Goal: Task Accomplishment & Management: Manage account settings

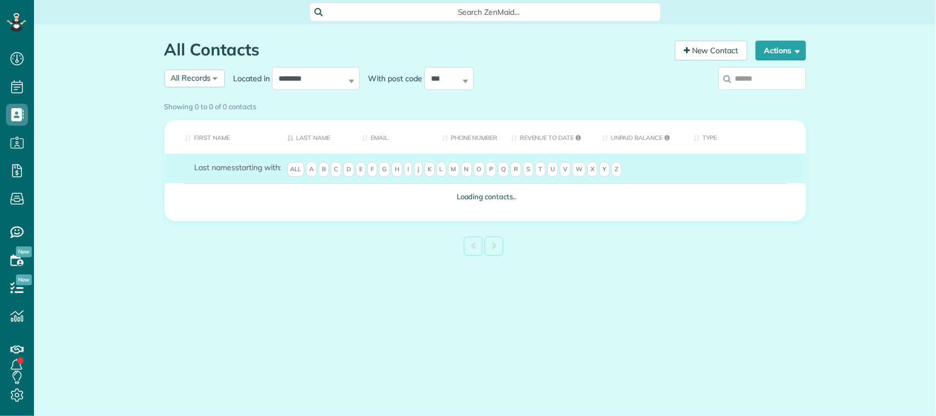
scroll to position [4, 4]
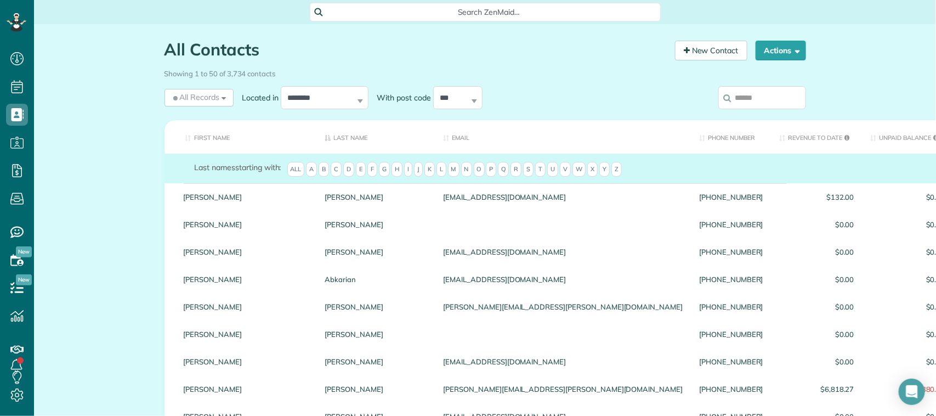
paste input "**********"
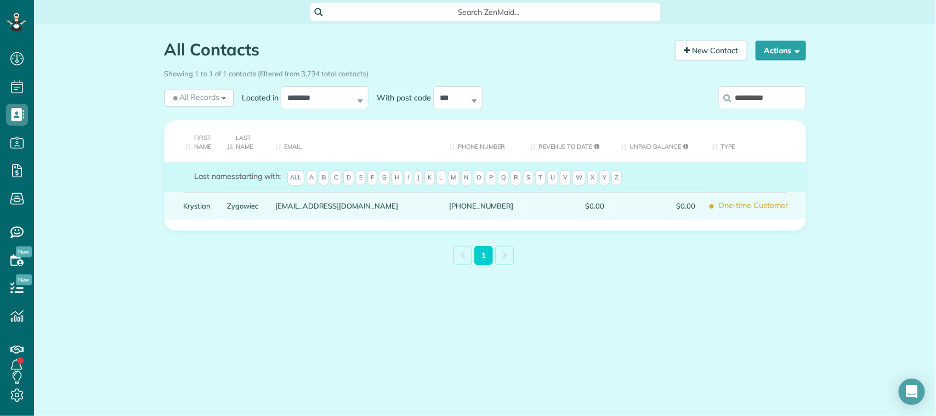
type input "**********"
click at [236, 204] on link "Zygowiec" at bounding box center [243, 206] width 32 height 8
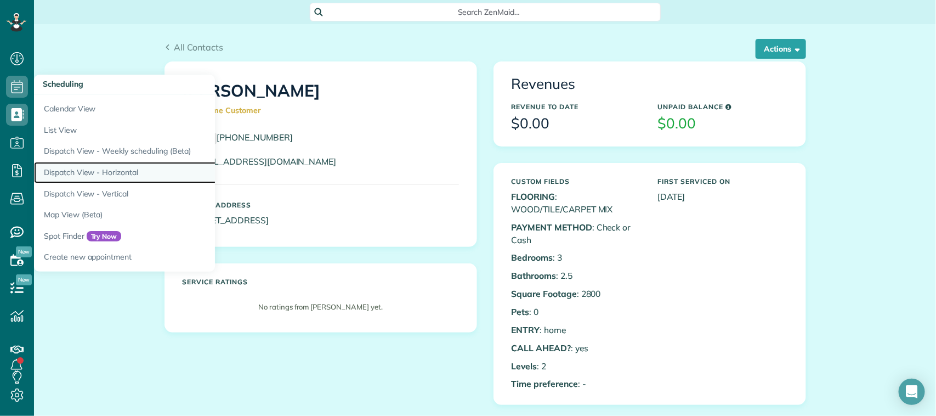
click at [103, 167] on link "Dispatch View - Horizontal" at bounding box center [171, 172] width 274 height 21
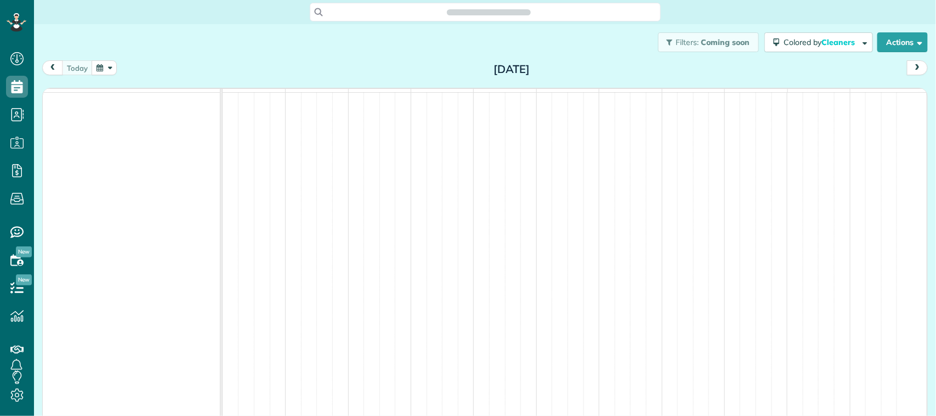
scroll to position [4, 4]
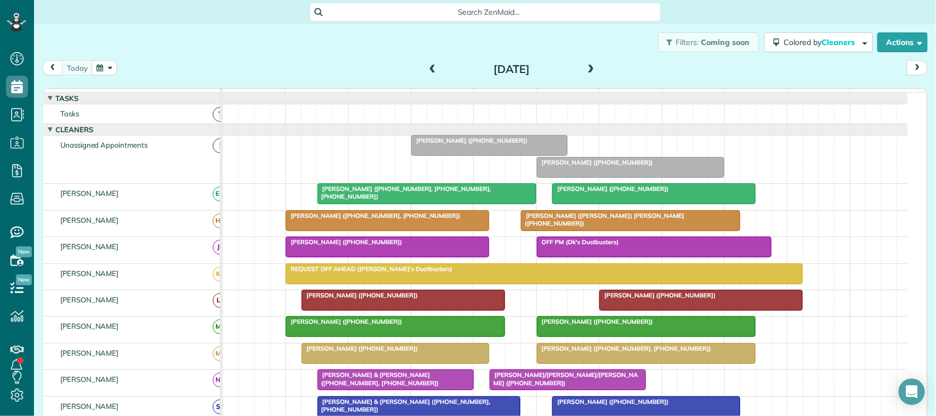
click at [116, 59] on div "Filters: Coming soon Colored by Cleaners Color by Cleaner Color by Team Color b…" at bounding box center [485, 42] width 902 height 36
click at [105, 66] on button "button" at bounding box center [104, 67] width 25 height 15
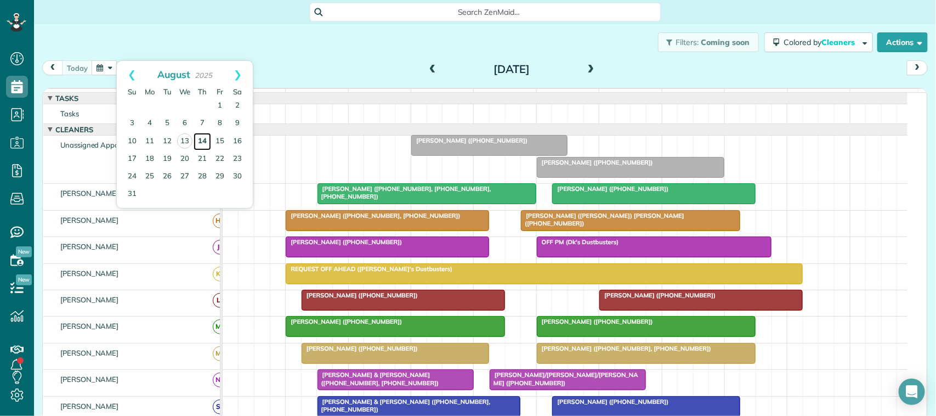
click at [206, 138] on link "14" at bounding box center [203, 142] width 18 height 18
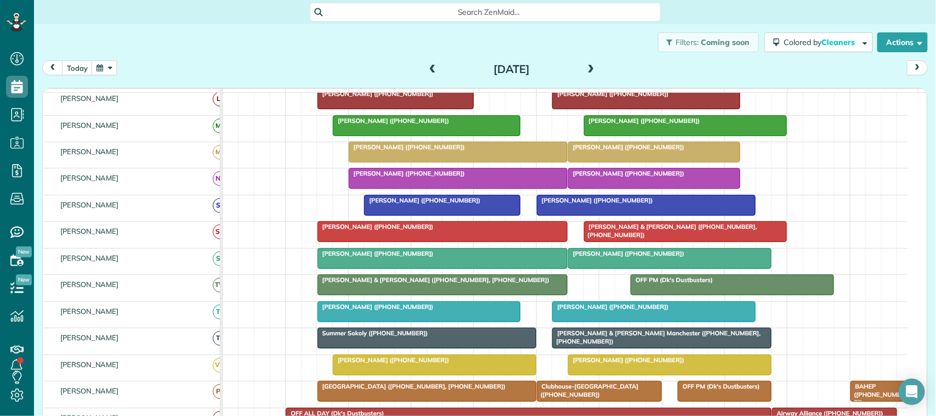
scroll to position [206, 0]
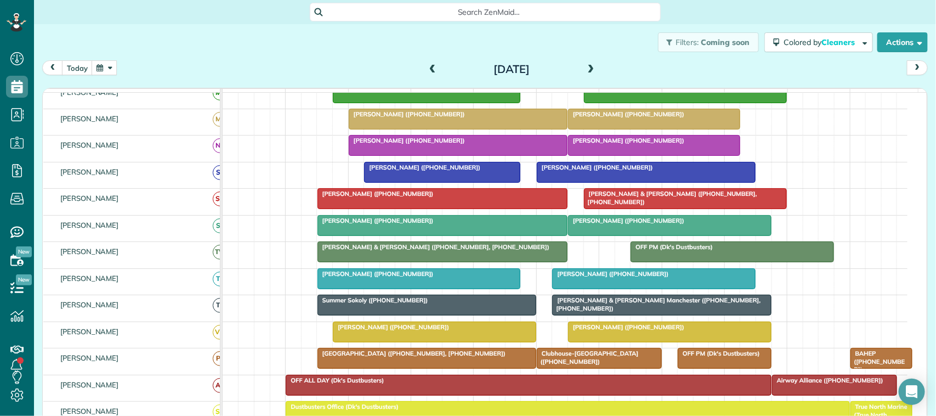
click at [585, 60] on div "Thursday Aug 14, 2025" at bounding box center [512, 69] width 176 height 18
click at [588, 69] on span at bounding box center [591, 70] width 12 height 10
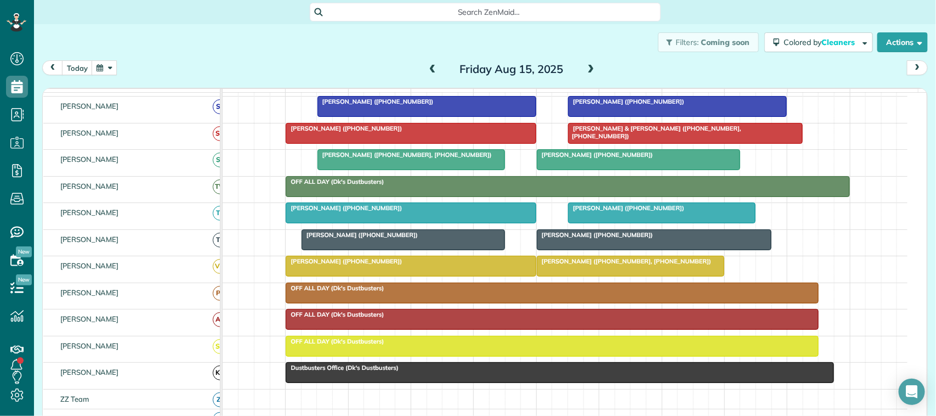
scroll to position [281, 0]
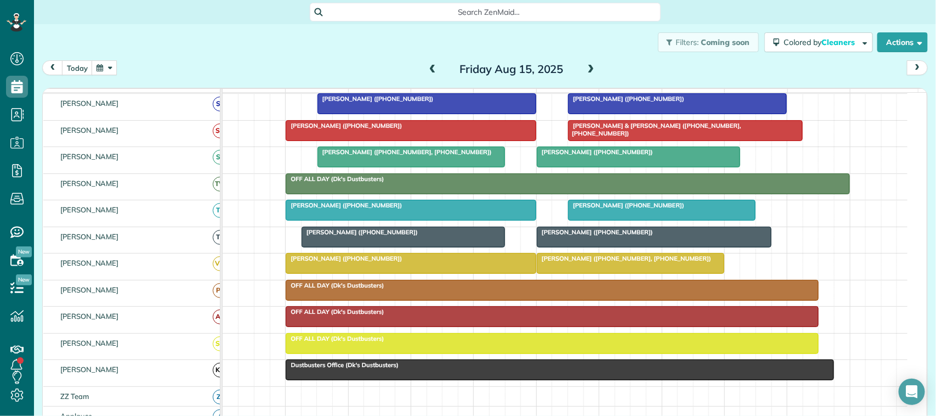
click at [113, 70] on button "button" at bounding box center [104, 67] width 25 height 15
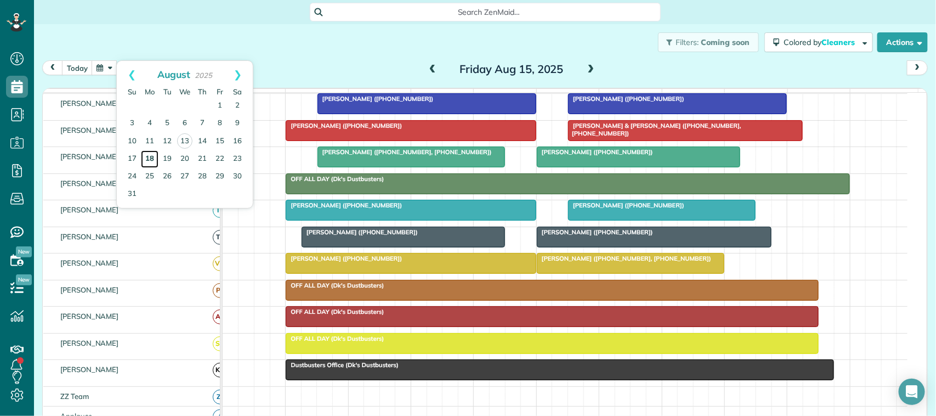
click at [148, 156] on link "18" at bounding box center [150, 159] width 18 height 18
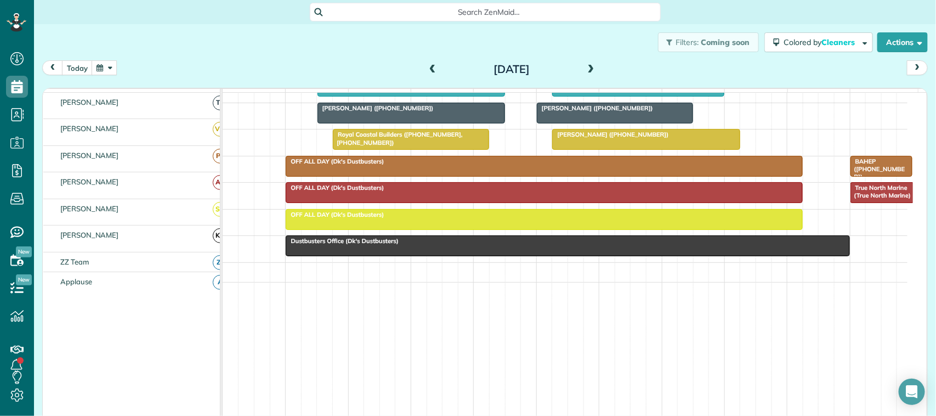
scroll to position [0, 0]
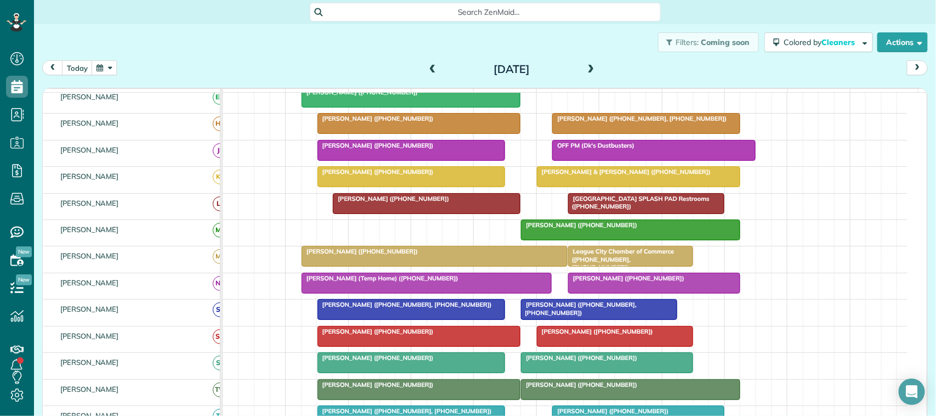
click at [136, 65] on div "today Monday Aug 18, 2025" at bounding box center [485, 70] width 886 height 20
click at [111, 61] on button "button" at bounding box center [104, 67] width 25 height 15
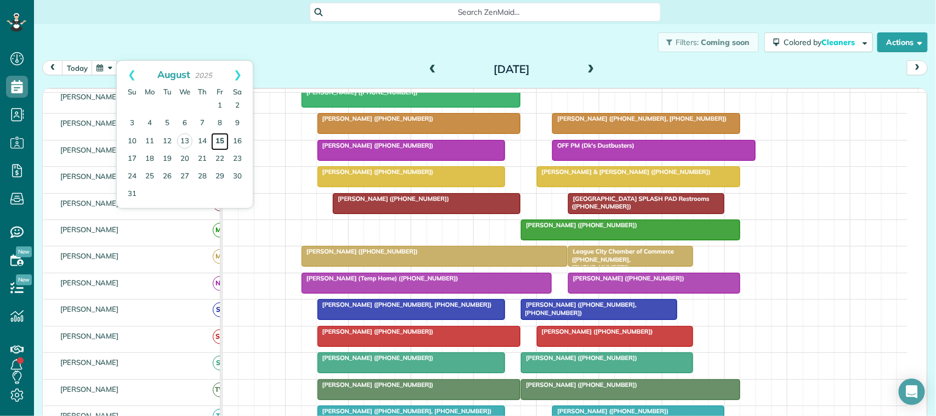
click at [221, 144] on link "15" at bounding box center [220, 142] width 18 height 18
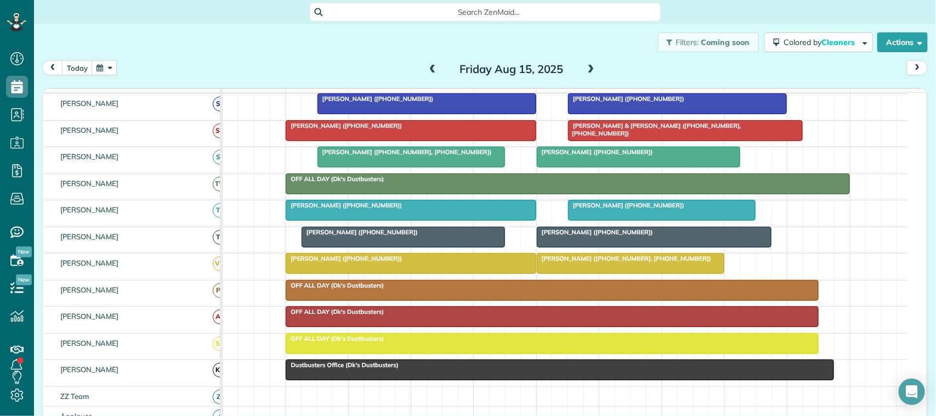
scroll to position [337, 0]
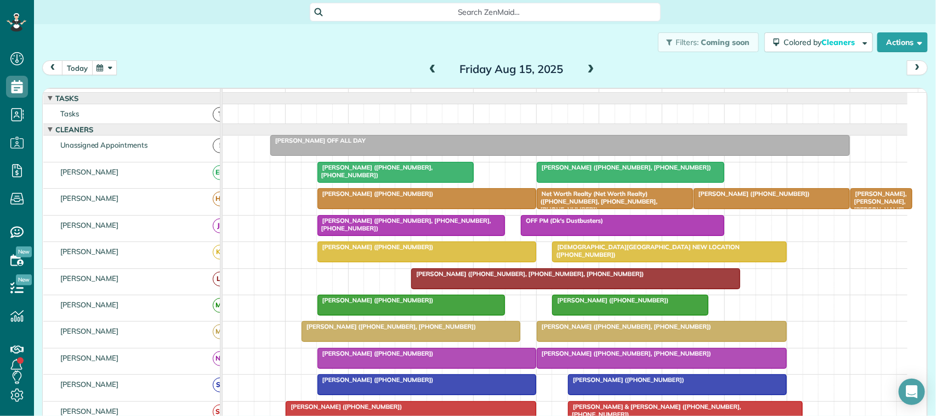
click at [89, 69] on button "today" at bounding box center [77, 67] width 31 height 15
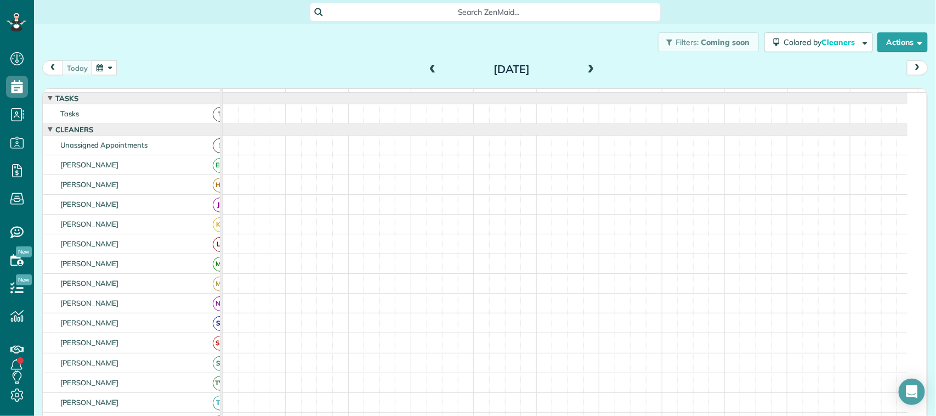
click at [105, 66] on button "button" at bounding box center [104, 67] width 25 height 15
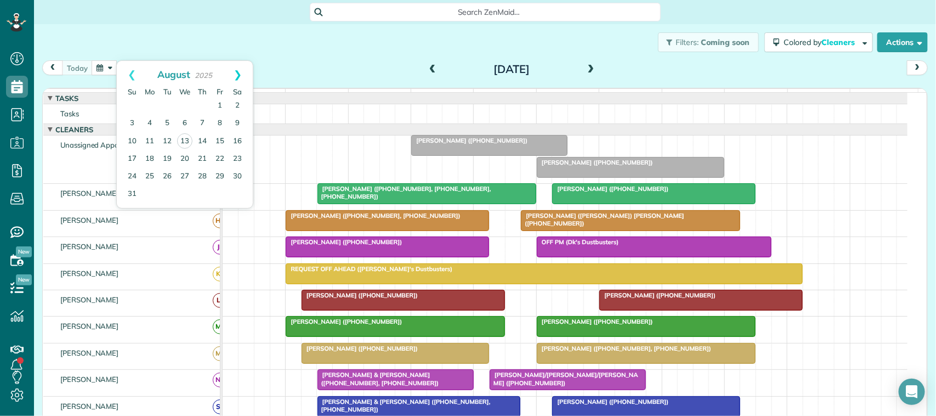
click at [246, 80] on link "Next" at bounding box center [238, 74] width 30 height 27
click at [152, 109] on link "1" at bounding box center [150, 106] width 18 height 18
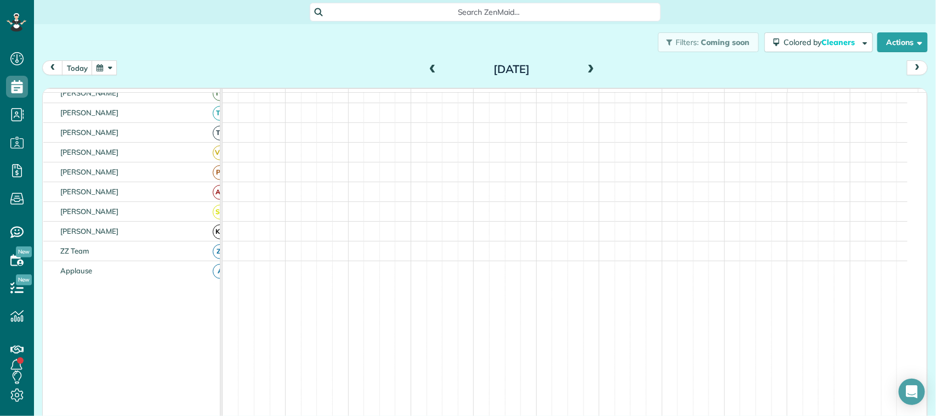
scroll to position [368, 0]
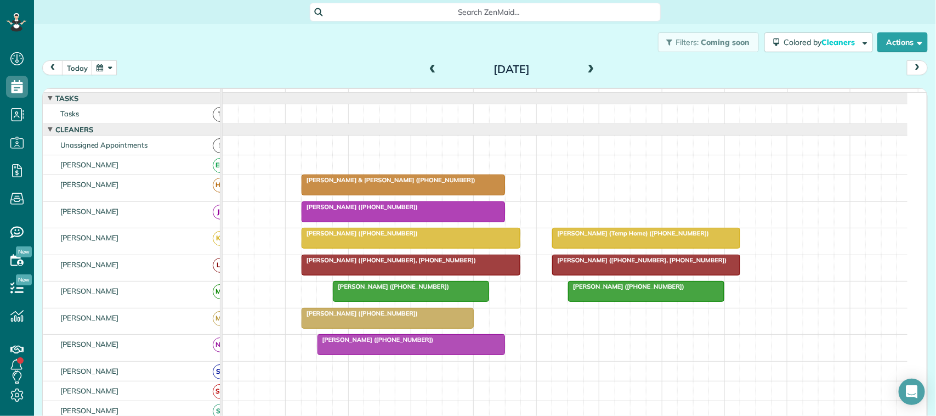
click at [116, 69] on button "button" at bounding box center [104, 67] width 25 height 15
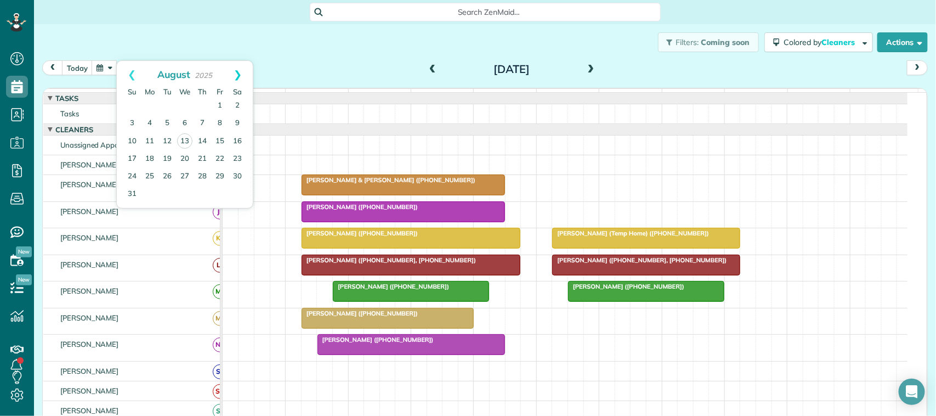
click at [244, 75] on link "Next" at bounding box center [238, 74] width 30 height 27
click at [207, 100] on link "4" at bounding box center [203, 106] width 18 height 18
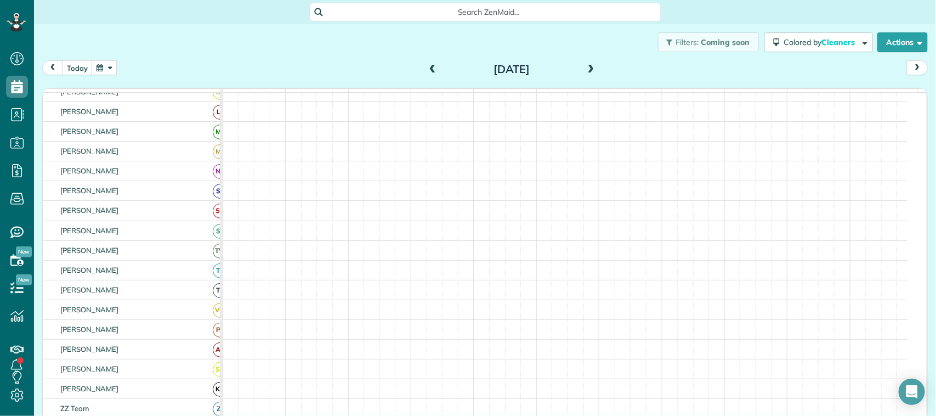
scroll to position [196, 0]
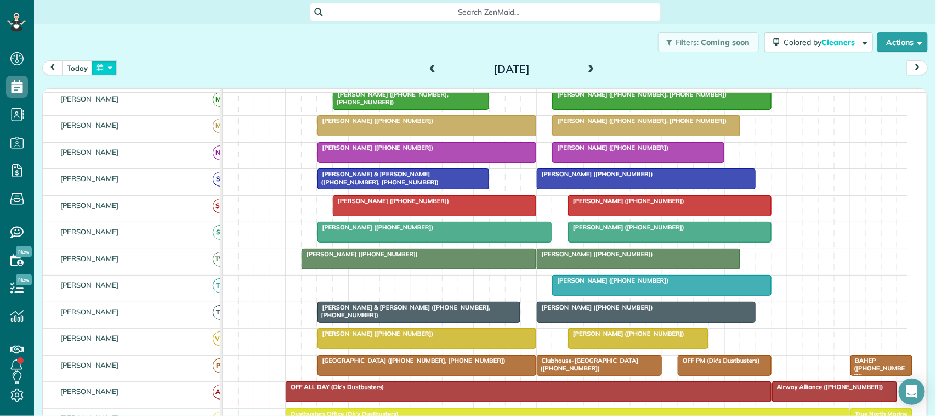
click at [111, 73] on button "button" at bounding box center [104, 67] width 25 height 15
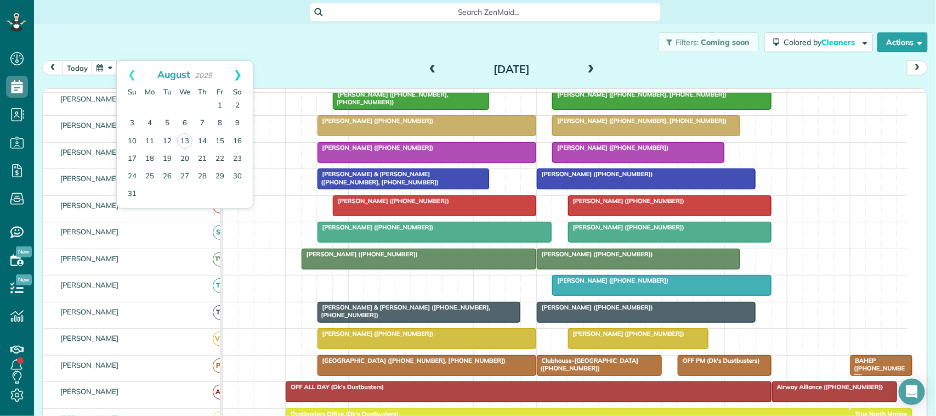
click at [234, 77] on link "Next" at bounding box center [238, 74] width 30 height 27
click at [151, 110] on link "1" at bounding box center [150, 106] width 18 height 18
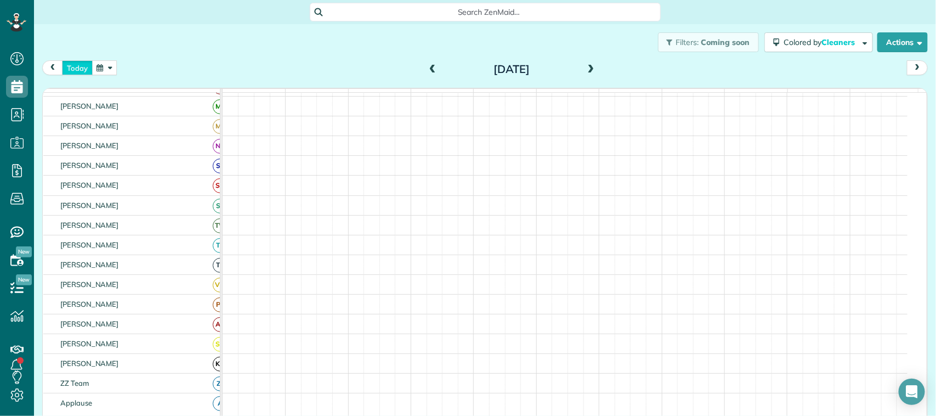
click at [81, 70] on button "today" at bounding box center [77, 67] width 31 height 15
click at [122, 70] on div "today Wednesday Aug 13, 2025" at bounding box center [485, 70] width 886 height 20
click at [100, 67] on button "button" at bounding box center [104, 67] width 25 height 15
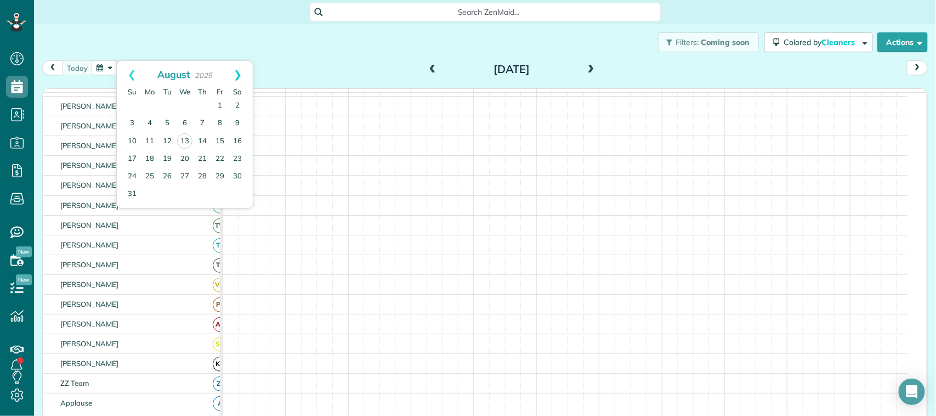
click at [239, 76] on link "Next" at bounding box center [238, 74] width 30 height 27
click at [219, 103] on link "5" at bounding box center [220, 106] width 18 height 18
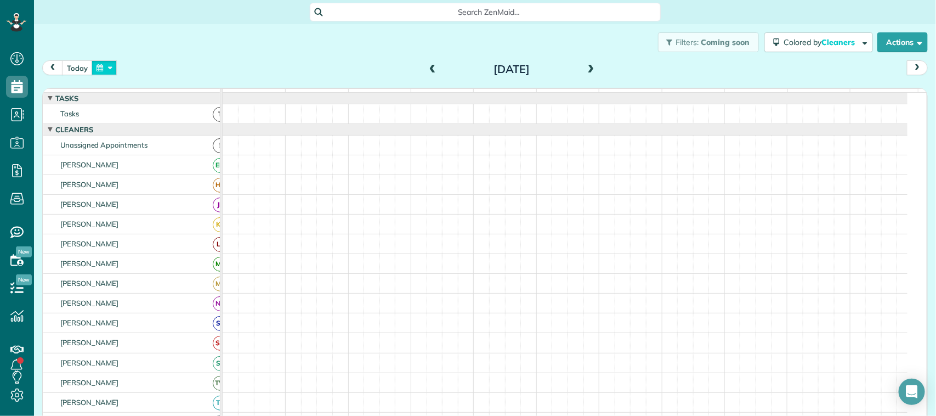
click at [99, 64] on button "button" at bounding box center [104, 67] width 25 height 15
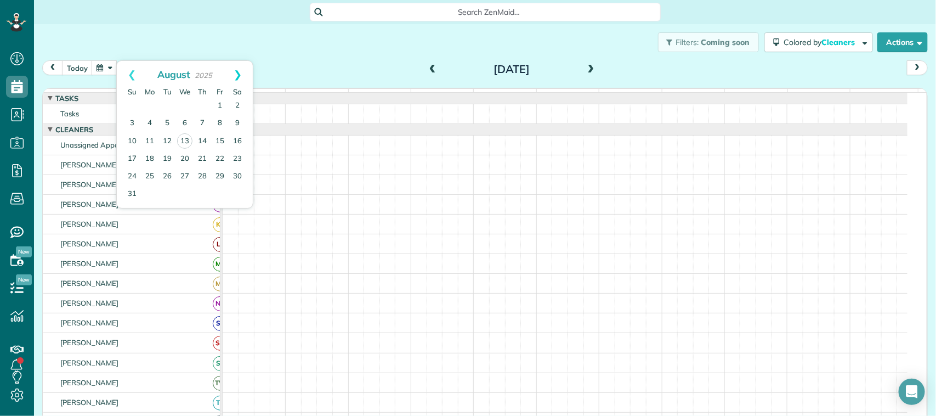
click at [242, 72] on link "Next" at bounding box center [238, 74] width 30 height 27
click at [147, 122] on link "8" at bounding box center [150, 124] width 18 height 18
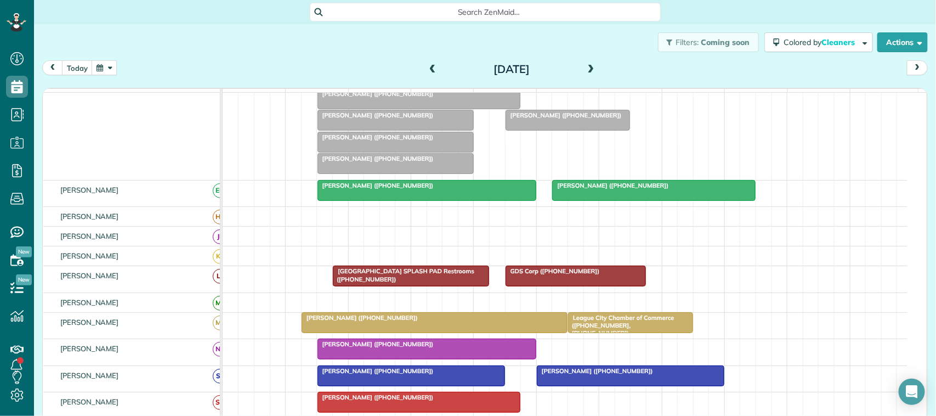
click at [112, 61] on button "button" at bounding box center [104, 67] width 25 height 15
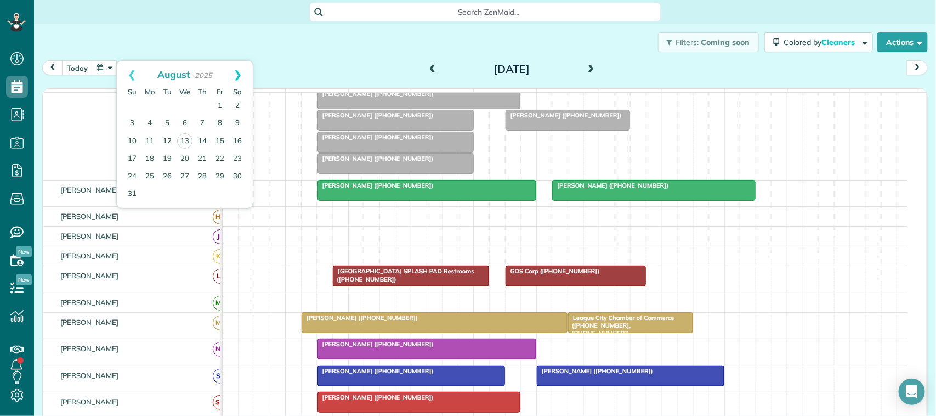
click at [240, 75] on link "Next" at bounding box center [238, 74] width 30 height 27
click at [153, 141] on link "15" at bounding box center [150, 141] width 18 height 18
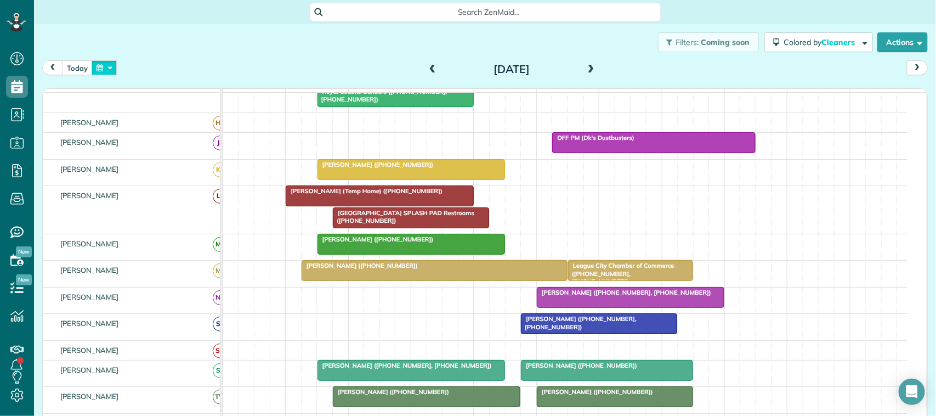
click at [112, 70] on button "button" at bounding box center [104, 67] width 25 height 15
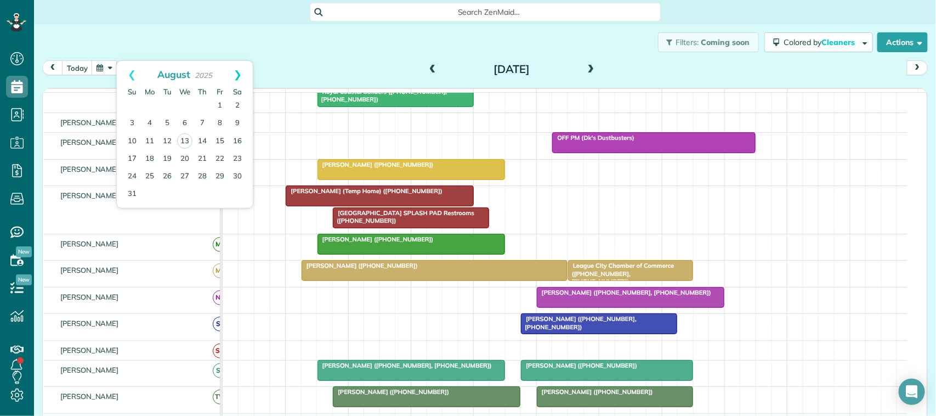
click at [232, 74] on link "Next" at bounding box center [238, 74] width 30 height 27
click at [151, 118] on link "8" at bounding box center [150, 124] width 18 height 18
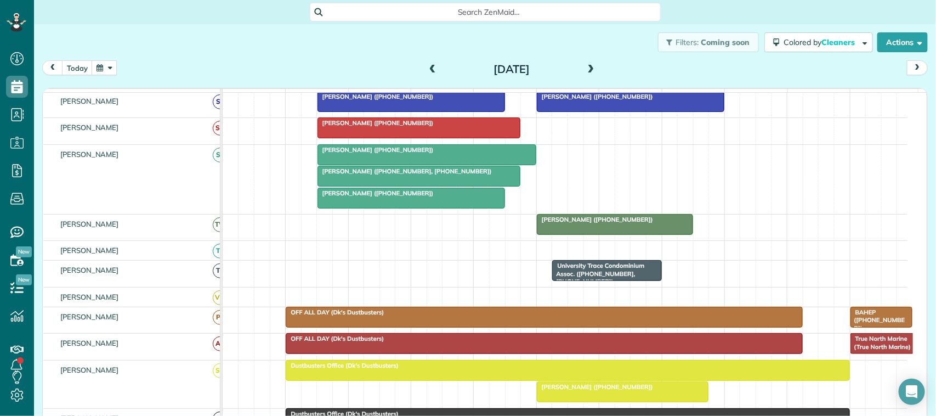
click at [104, 66] on button "button" at bounding box center [104, 67] width 25 height 15
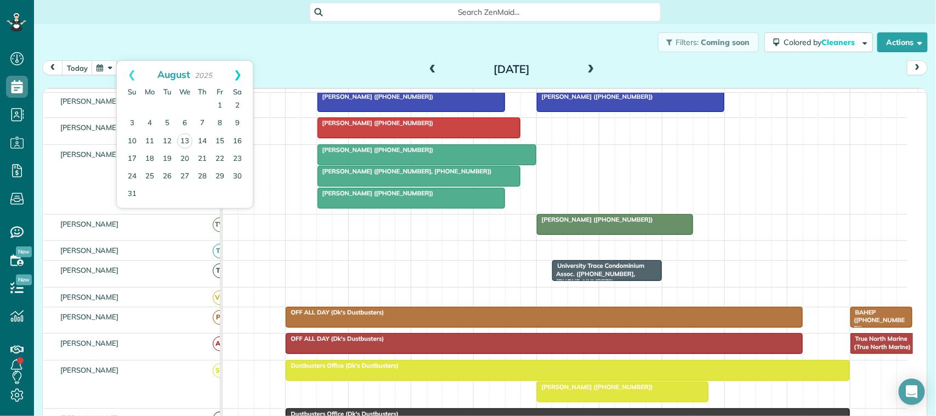
click at [229, 80] on link "Next" at bounding box center [238, 74] width 30 height 27
click at [151, 108] on link "1" at bounding box center [150, 106] width 18 height 18
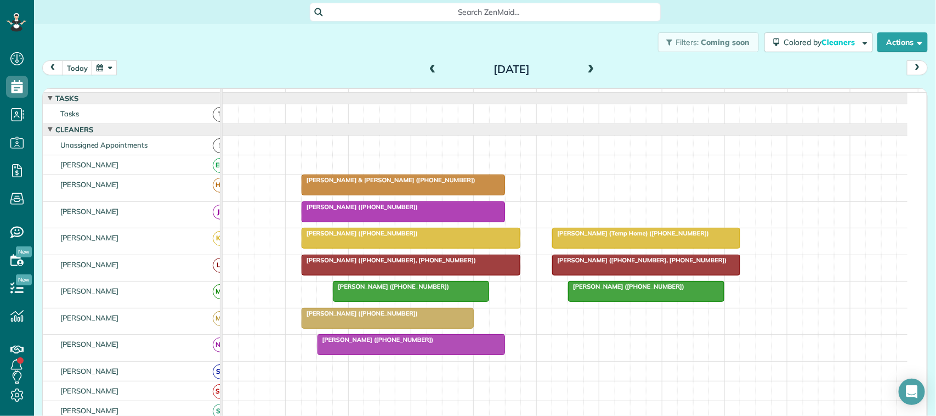
click at [349, 301] on div at bounding box center [411, 291] width 155 height 20
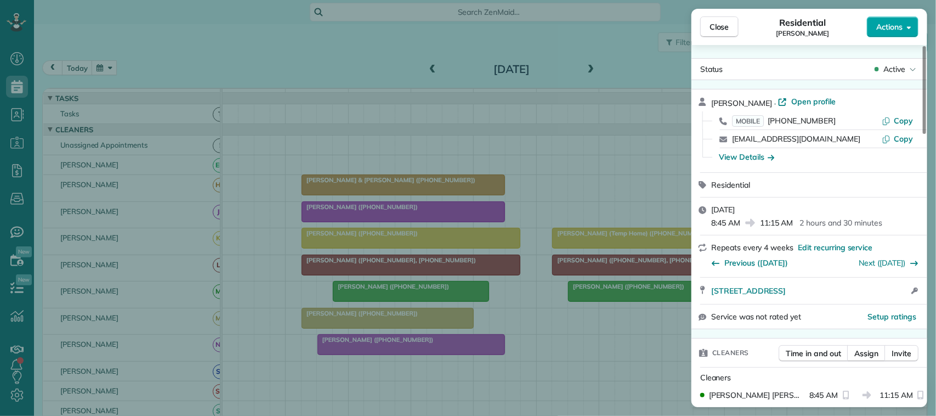
click at [890, 21] on span "Actions" at bounding box center [890, 26] width 26 height 11
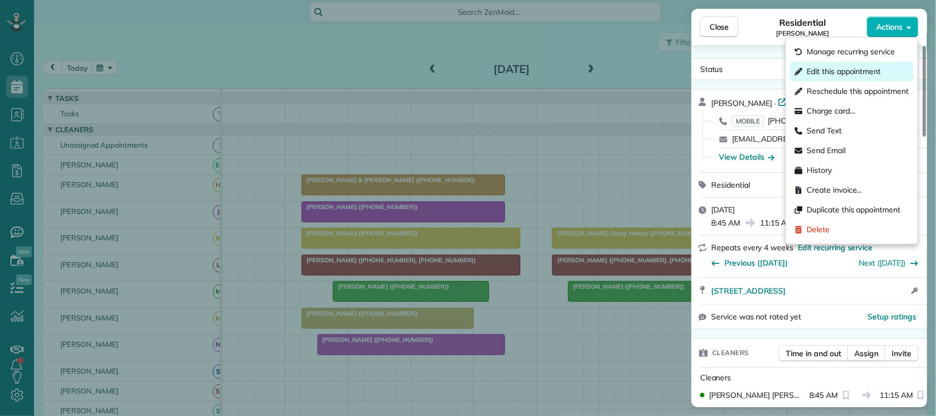
click at [883, 72] on div "Edit this appointment" at bounding box center [852, 72] width 123 height 20
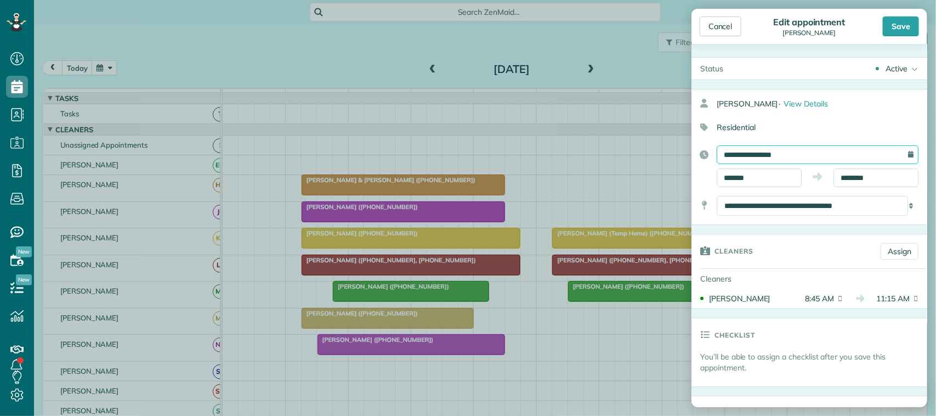
click at [798, 153] on input "**********" at bounding box center [818, 154] width 202 height 19
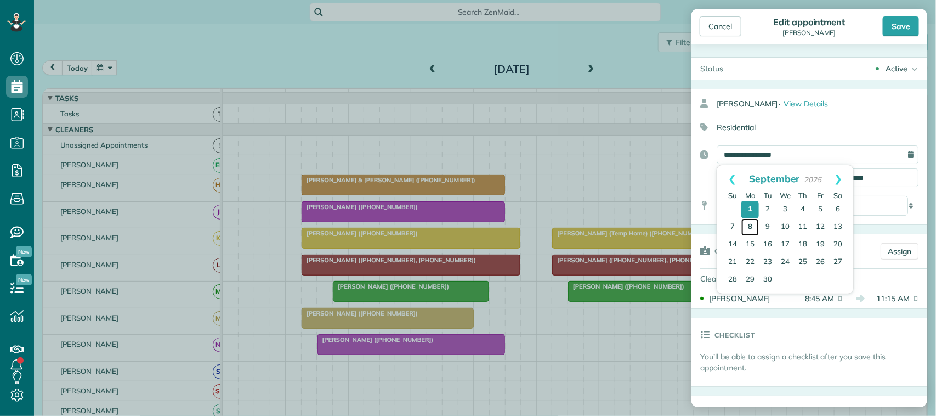
click at [756, 223] on link "8" at bounding box center [751, 227] width 18 height 18
type input "**********"
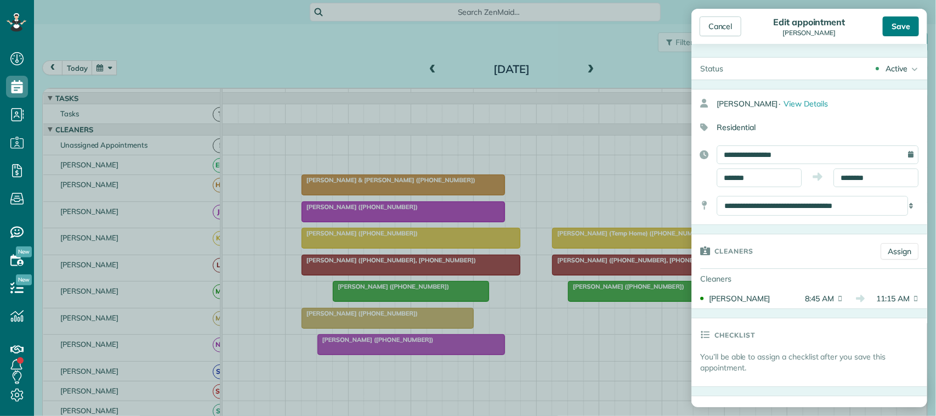
click at [904, 26] on div "Save" at bounding box center [901, 26] width 36 height 20
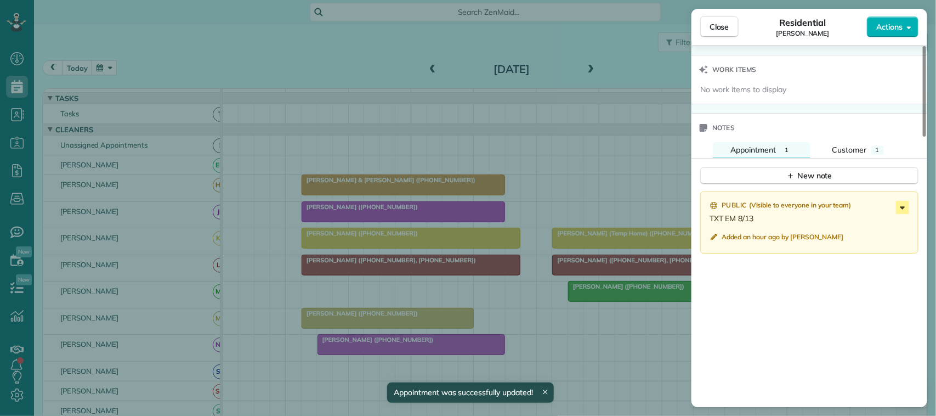
click at [904, 214] on icon at bounding box center [902, 207] width 13 height 13
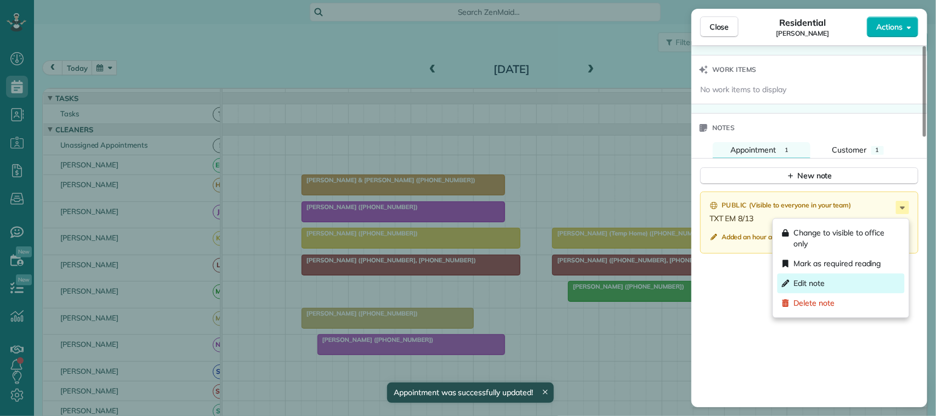
click at [851, 278] on div "Edit note" at bounding box center [841, 284] width 127 height 20
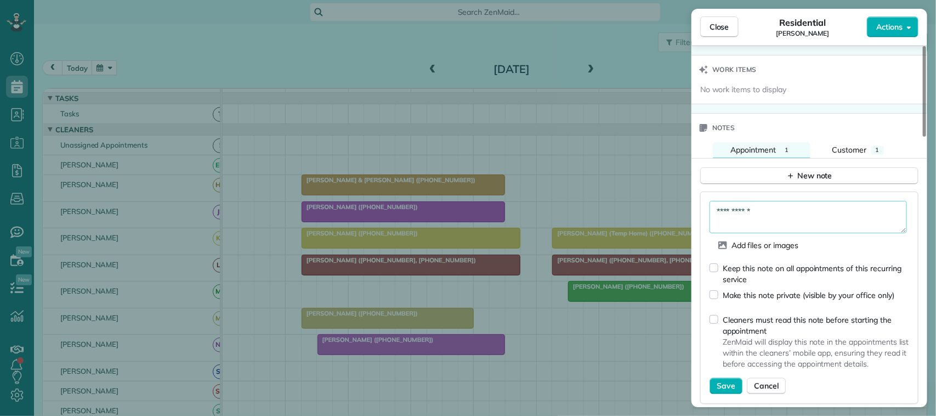
click at [821, 219] on textarea "**********" at bounding box center [808, 217] width 197 height 32
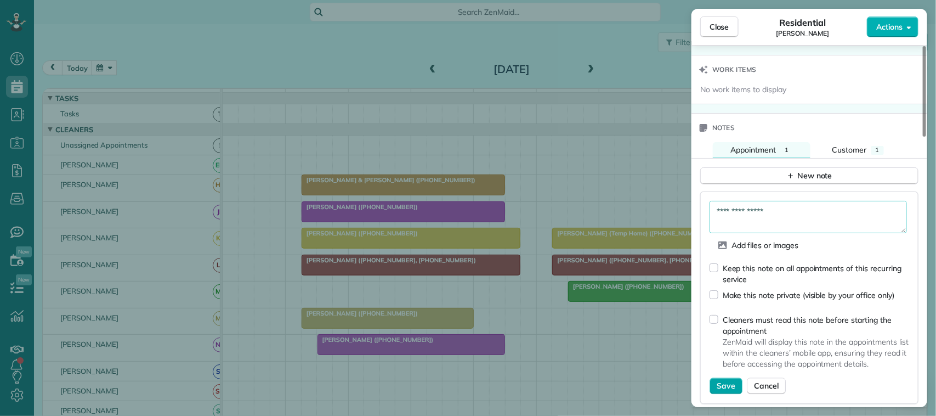
type textarea "**********"
click at [722, 385] on button "Save" at bounding box center [726, 386] width 33 height 16
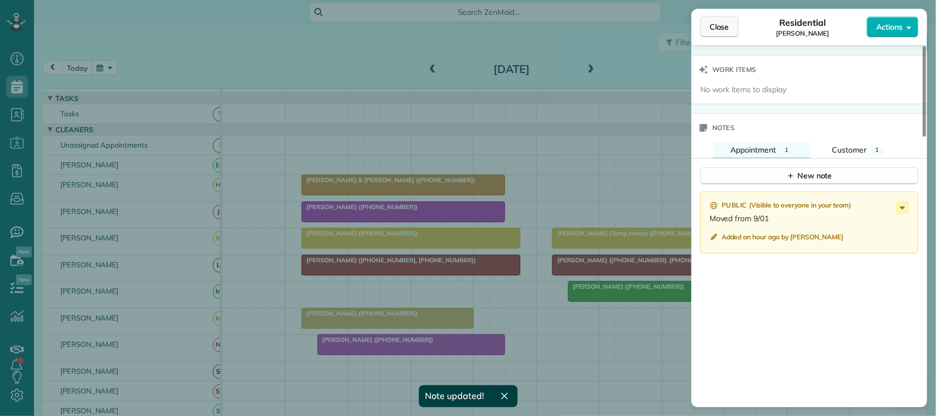
click at [714, 31] on span "Close" at bounding box center [720, 26] width 20 height 11
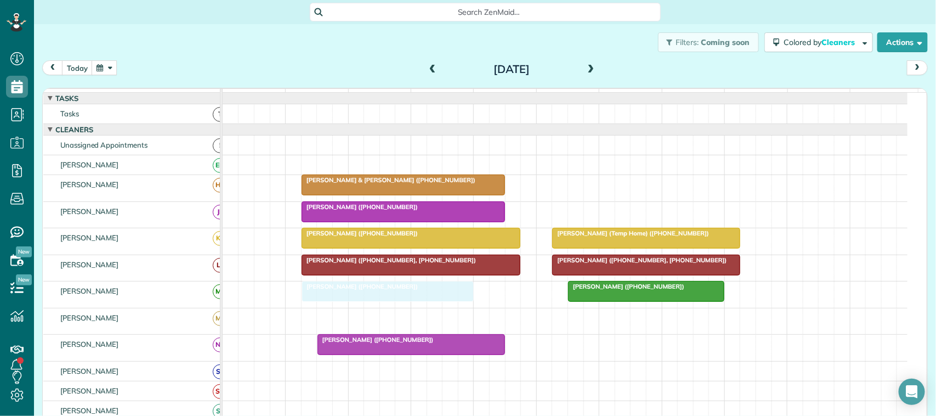
drag, startPoint x: 387, startPoint y: 333, endPoint x: 391, endPoint y: 315, distance: 18.0
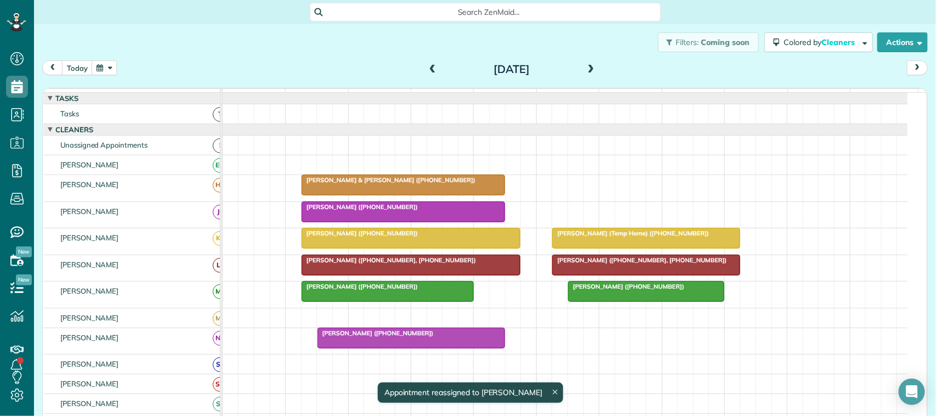
drag, startPoint x: 403, startPoint y: 345, endPoint x: 402, endPoint y: 319, distance: 25.3
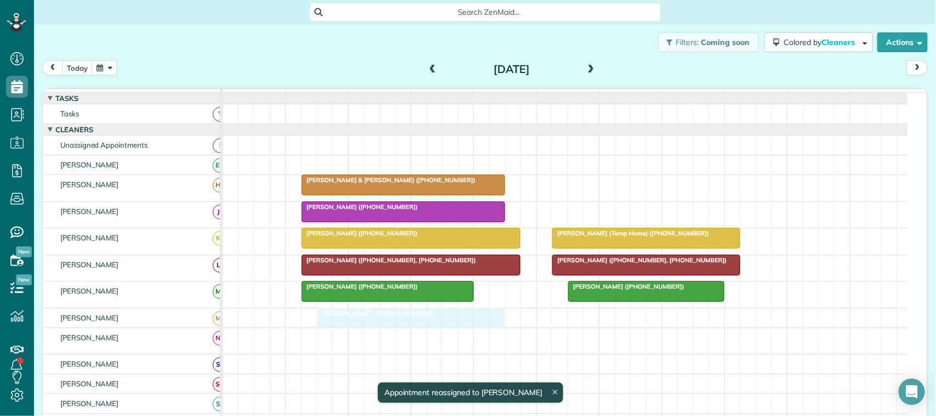
drag, startPoint x: 413, startPoint y: 343, endPoint x: 408, endPoint y: 315, distance: 27.9
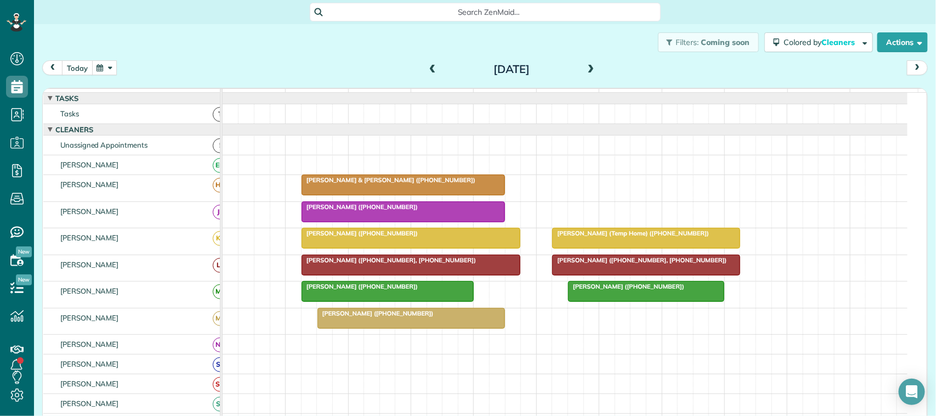
click at [77, 64] on button "today" at bounding box center [77, 67] width 31 height 15
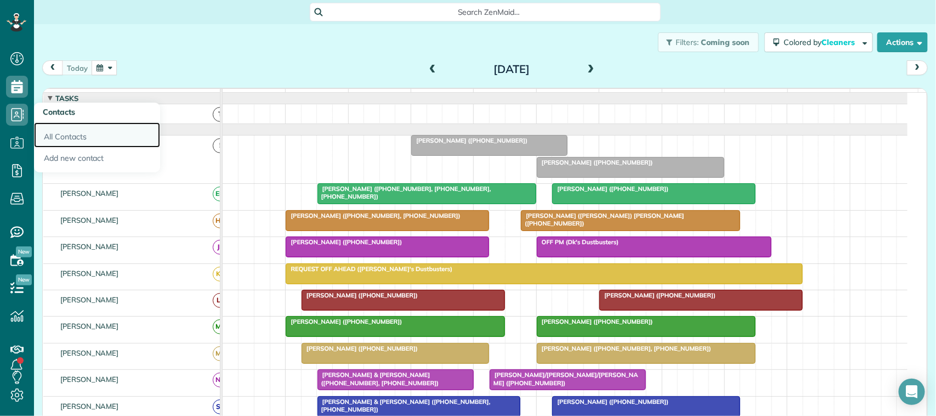
click at [53, 131] on link "All Contacts" at bounding box center [97, 134] width 126 height 25
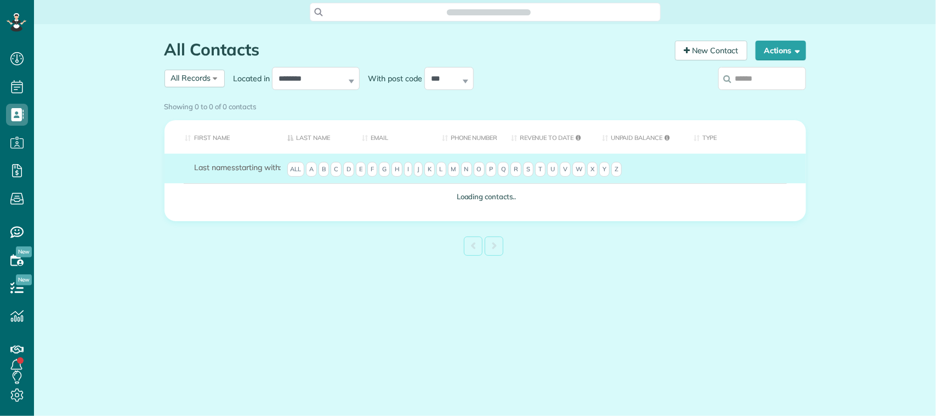
scroll to position [4, 4]
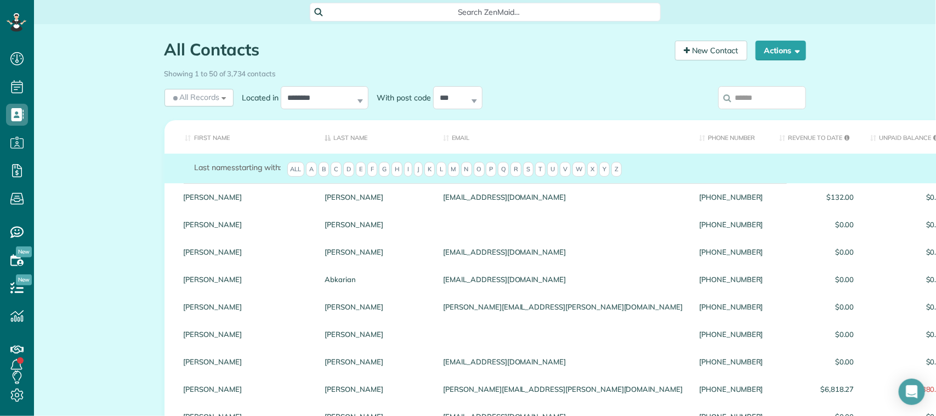
click at [774, 103] on input "search" at bounding box center [763, 97] width 88 height 23
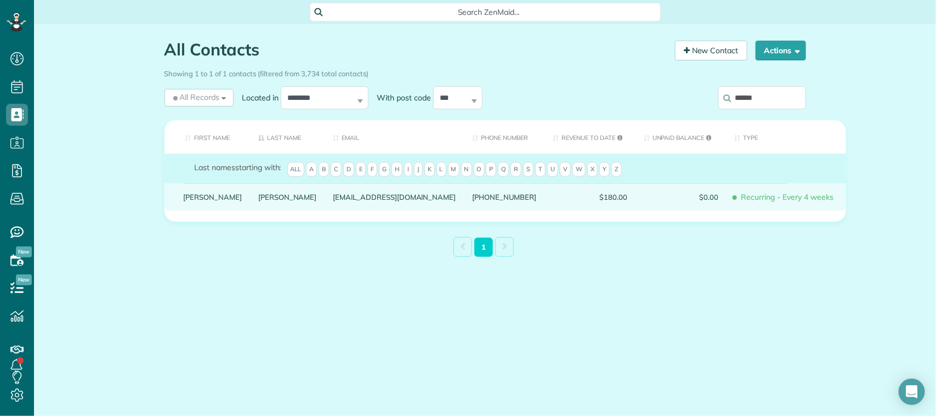
type input "******"
click at [258, 201] on link "Hart" at bounding box center [287, 197] width 59 height 8
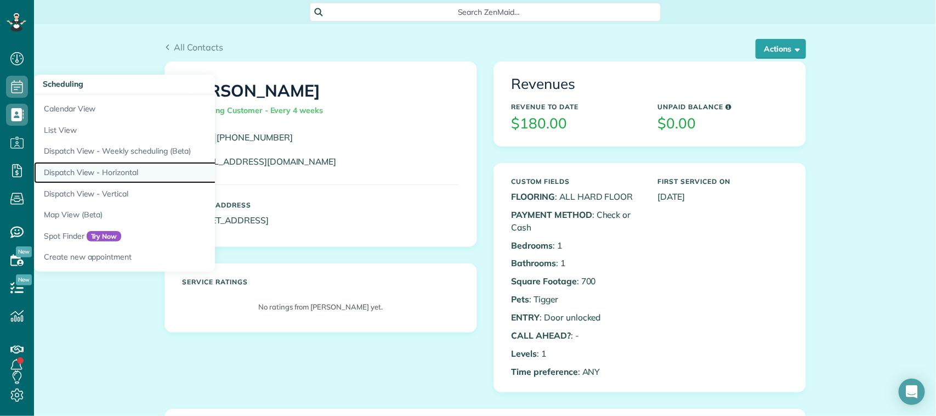
click at [119, 170] on link "Dispatch View - Horizontal" at bounding box center [171, 172] width 274 height 21
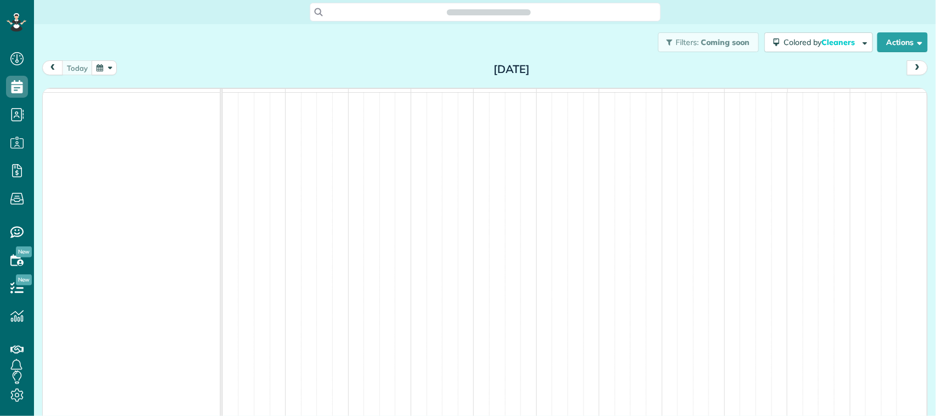
scroll to position [4, 4]
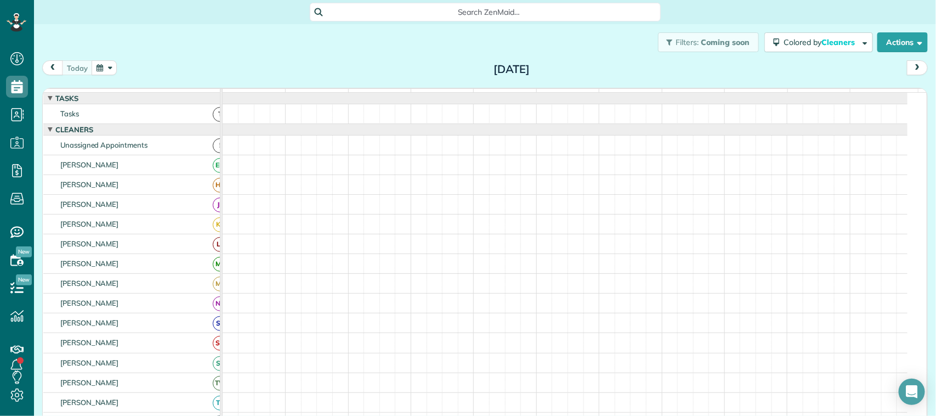
click at [107, 70] on button "button" at bounding box center [104, 67] width 25 height 15
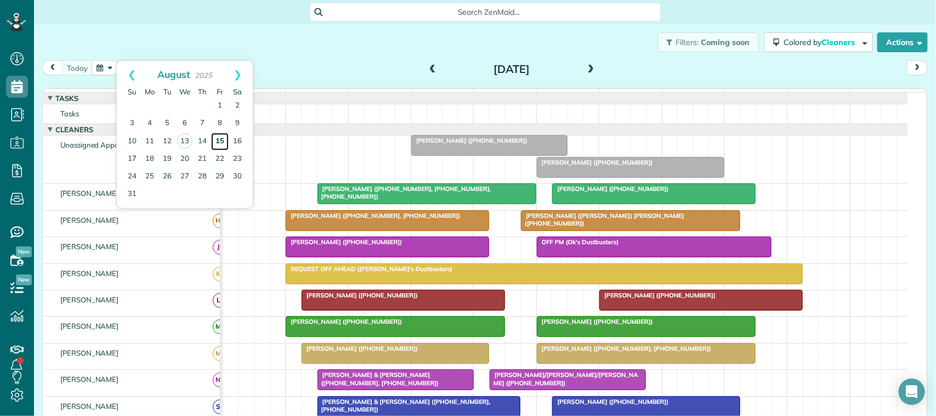
click at [217, 140] on link "15" at bounding box center [220, 142] width 18 height 18
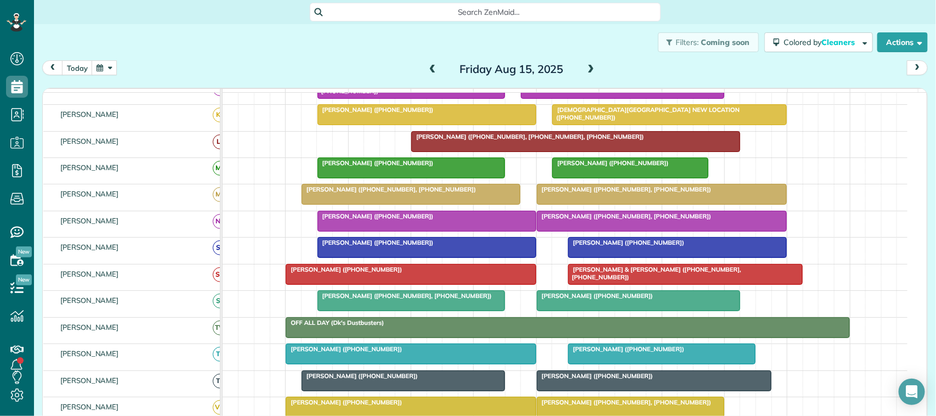
scroll to position [206, 0]
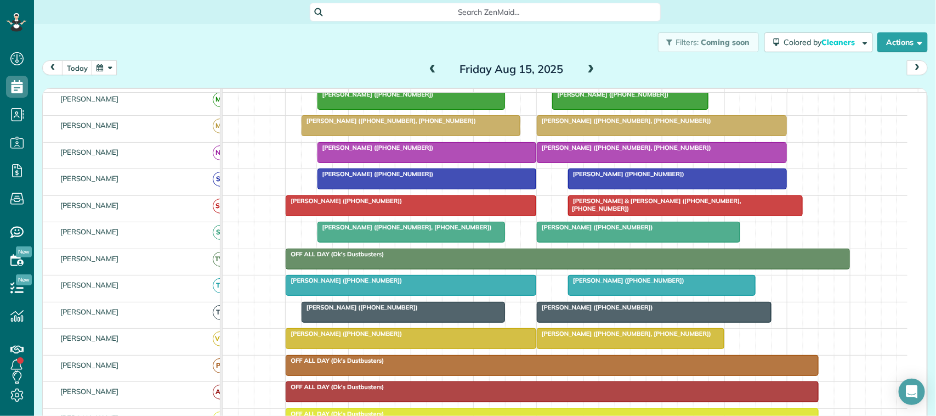
click at [622, 348] on div at bounding box center [631, 339] width 187 height 20
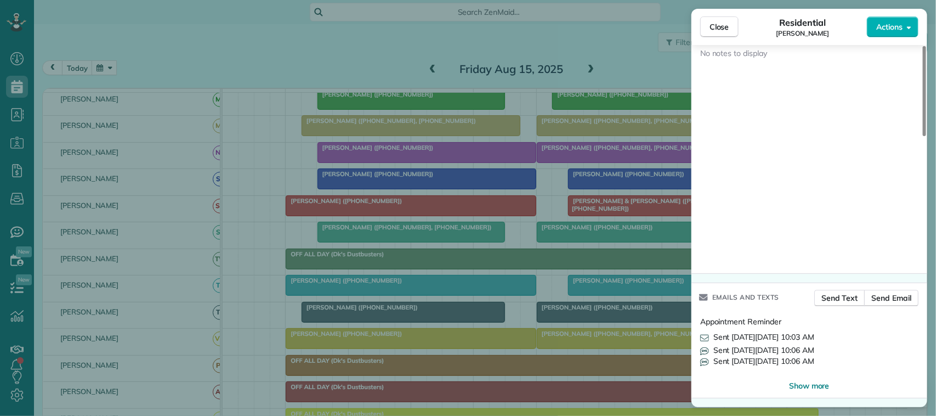
scroll to position [1015, 0]
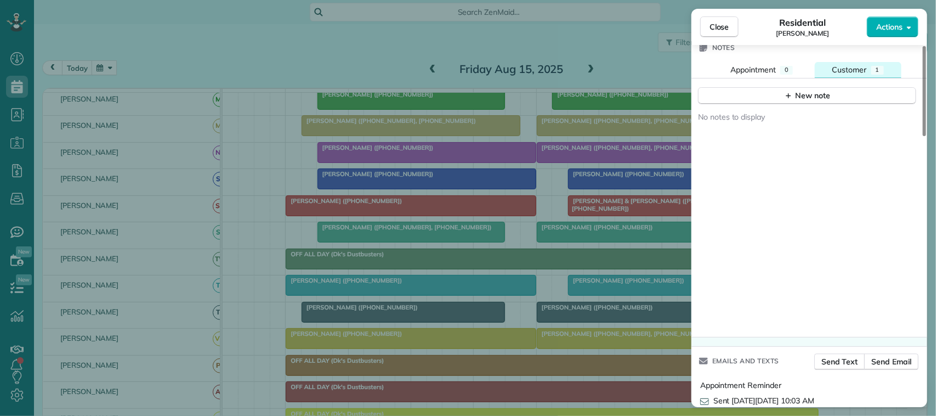
click at [862, 78] on button "Customer 1" at bounding box center [858, 70] width 87 height 16
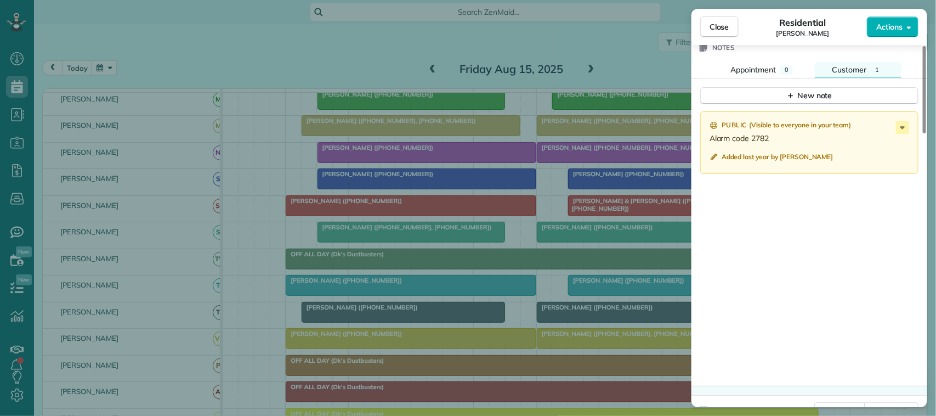
scroll to position [0, 0]
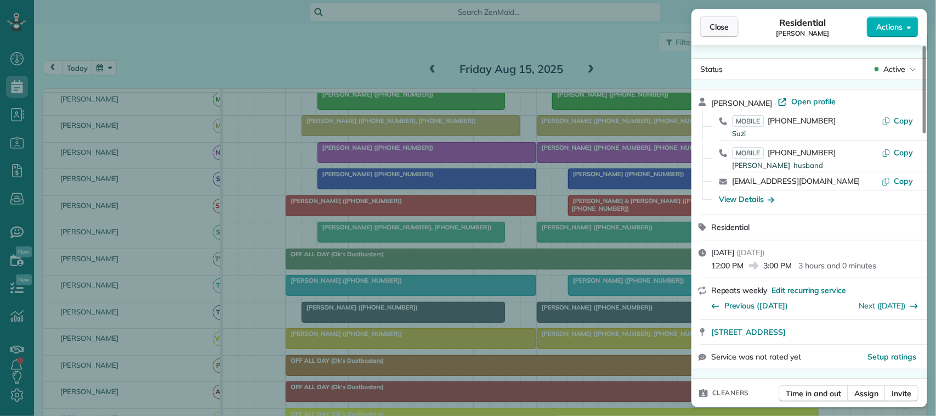
click at [714, 25] on span "Close" at bounding box center [720, 26] width 20 height 11
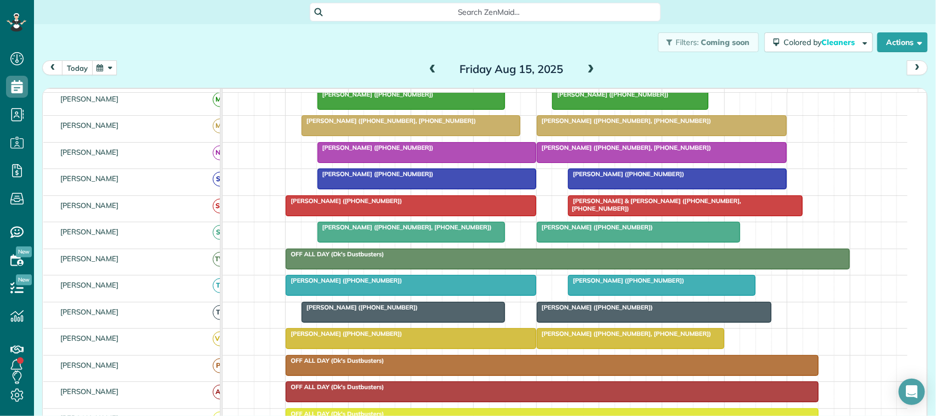
click at [88, 66] on button "today" at bounding box center [77, 67] width 31 height 15
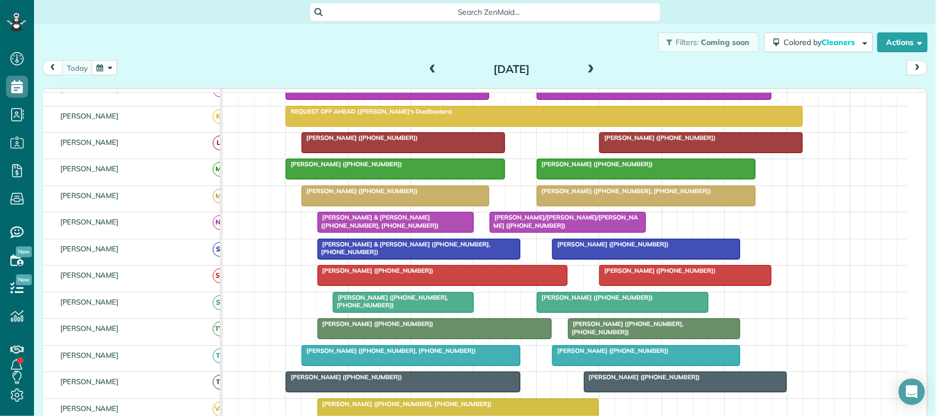
scroll to position [221, 0]
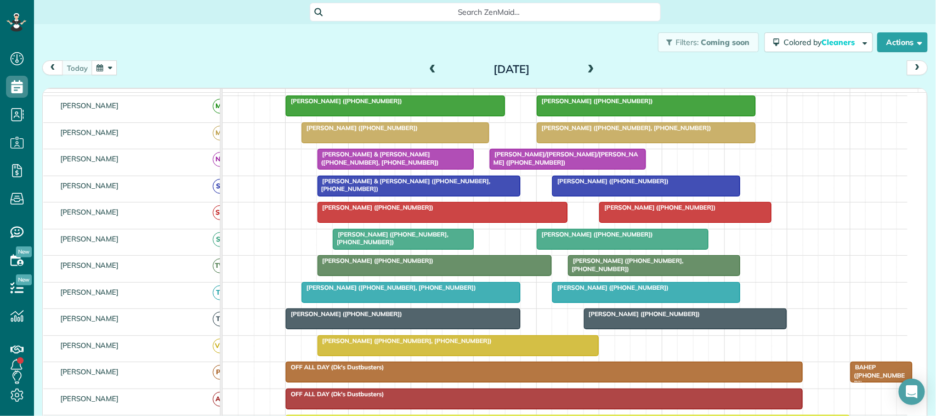
click at [587, 75] on span at bounding box center [591, 69] width 12 height 16
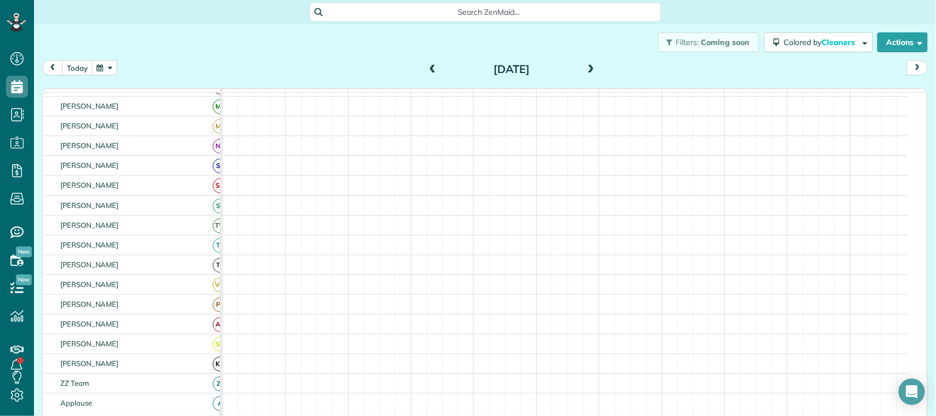
scroll to position [192, 0]
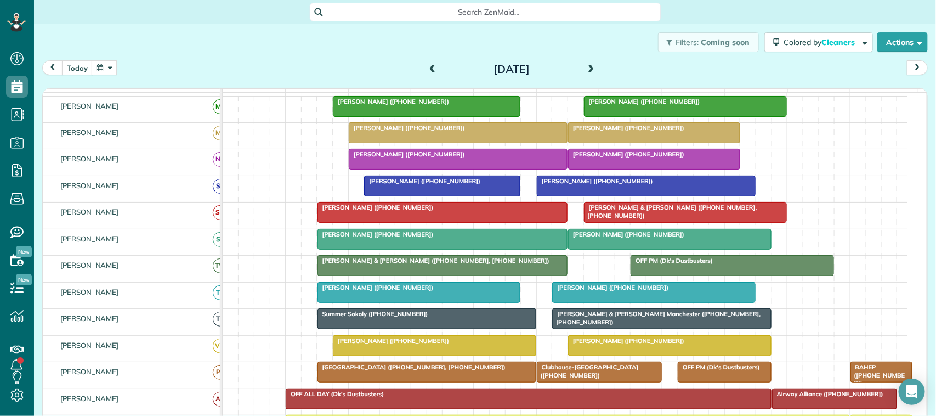
click at [587, 70] on span at bounding box center [591, 70] width 12 height 10
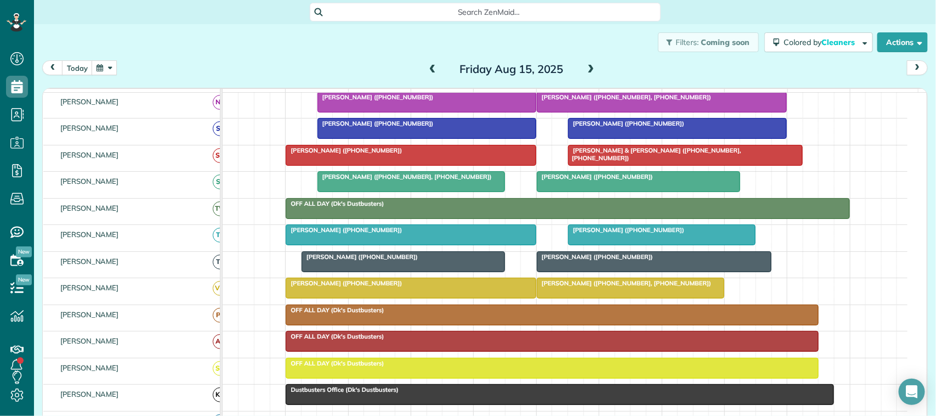
scroll to position [267, 0]
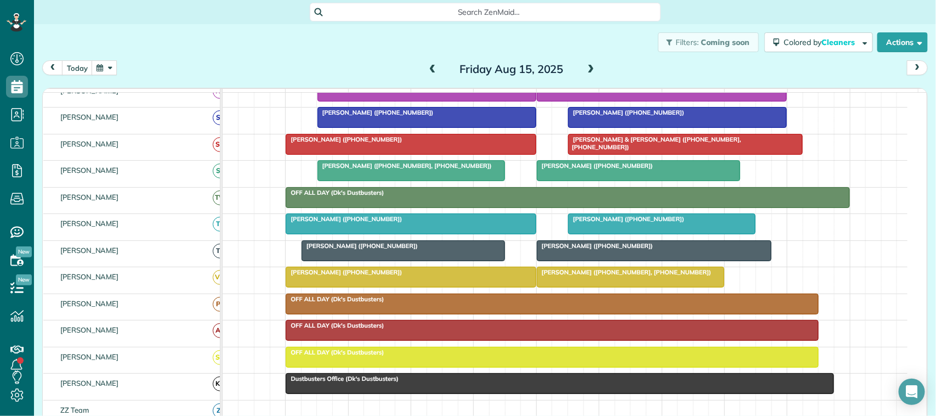
click at [606, 287] on div at bounding box center [631, 277] width 187 height 20
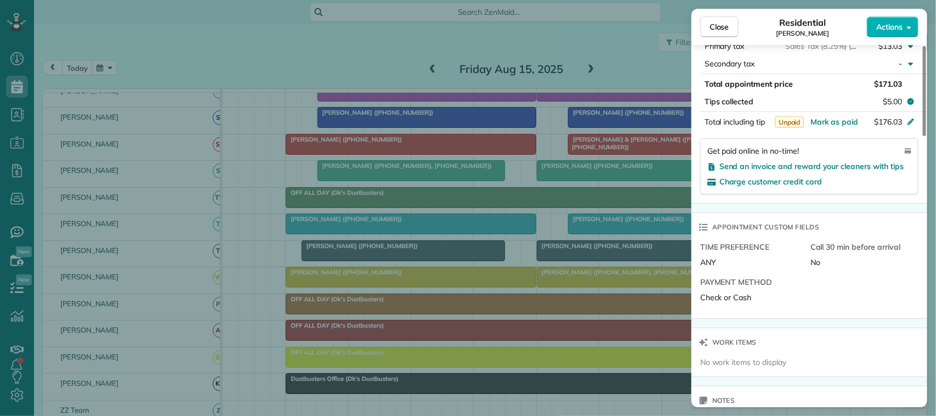
scroll to position [1084, 0]
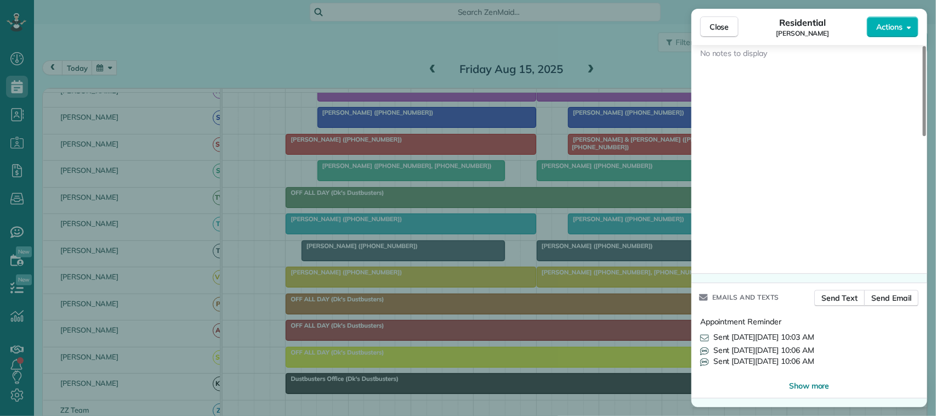
click at [722, 39] on div "Close Residential Suzi Saunders Actions" at bounding box center [810, 27] width 236 height 36
click at [703, 22] on button "Close" at bounding box center [720, 26] width 38 height 21
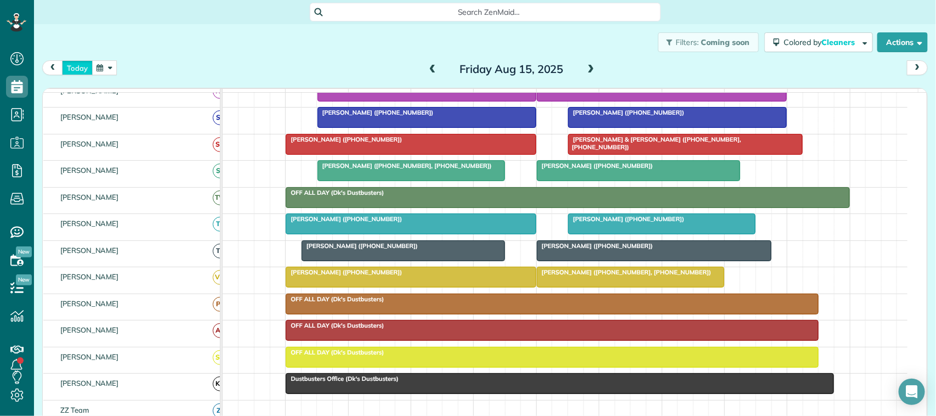
click at [84, 71] on button "today" at bounding box center [77, 67] width 31 height 15
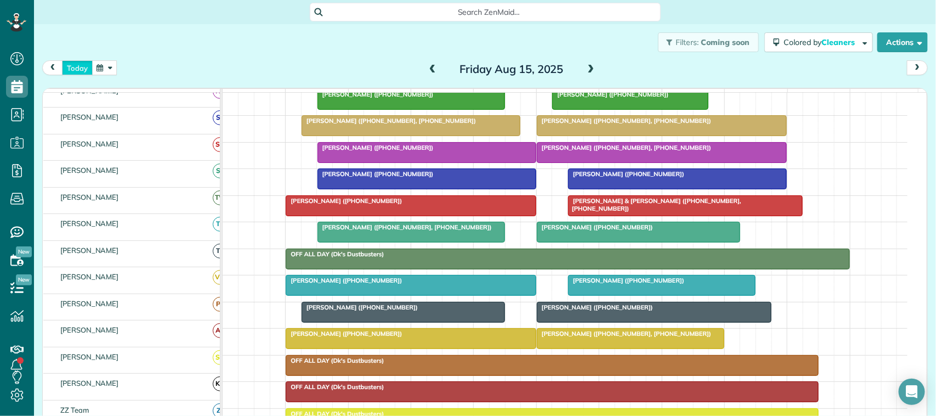
scroll to position [206, 0]
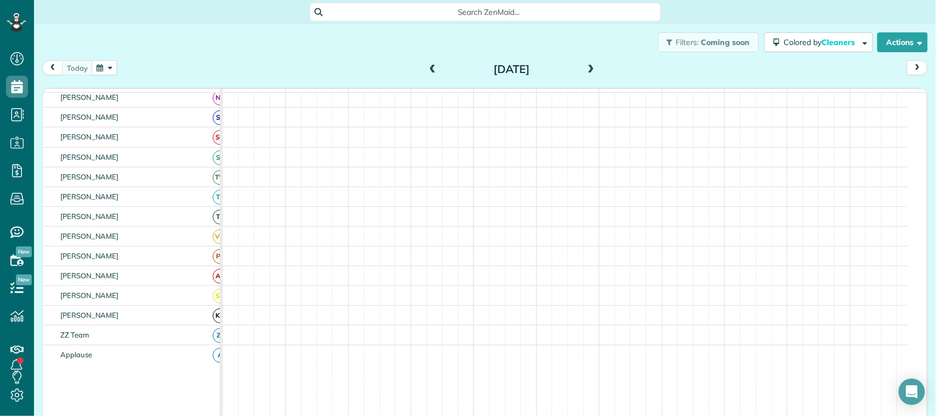
click at [108, 69] on button "button" at bounding box center [104, 67] width 25 height 15
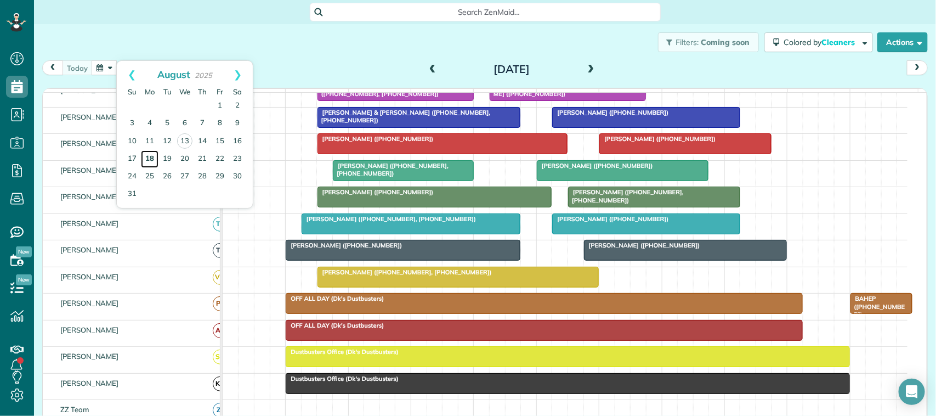
click at [153, 160] on link "18" at bounding box center [150, 159] width 18 height 18
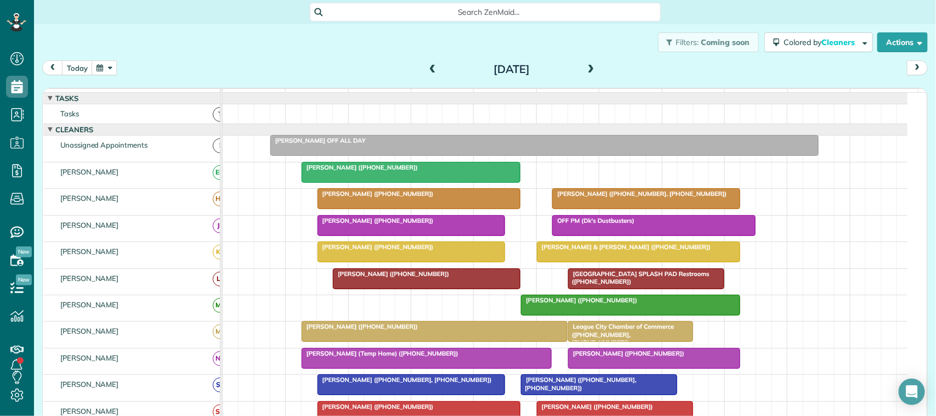
click at [361, 182] on div at bounding box center [411, 172] width 218 height 20
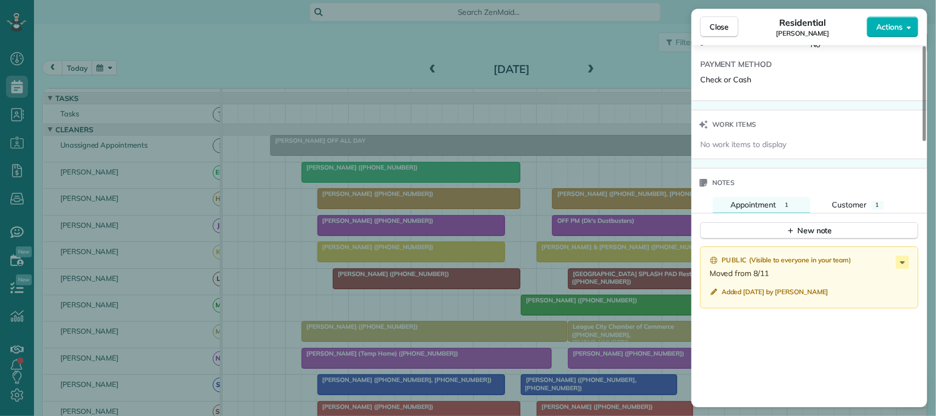
click at [857, 218] on div "New note" at bounding box center [810, 226] width 236 height 26
click at [859, 210] on span "Customer" at bounding box center [850, 205] width 35 height 10
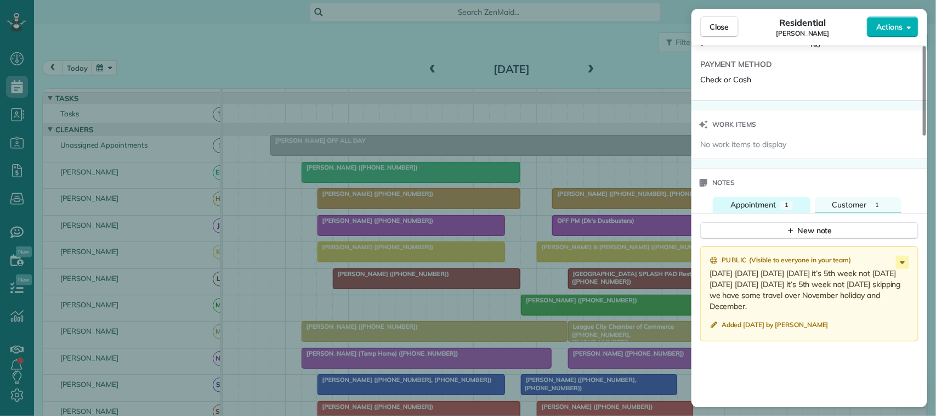
click at [760, 213] on button "Appointment 1" at bounding box center [762, 205] width 98 height 16
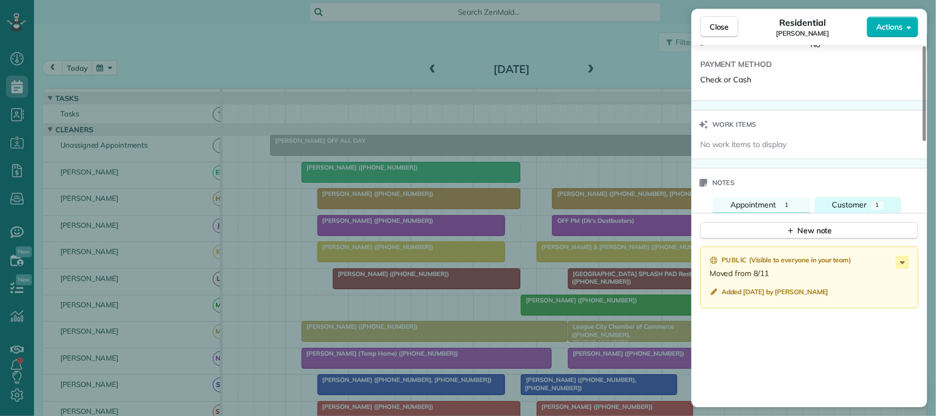
drag, startPoint x: 849, startPoint y: 199, endPoint x: 852, endPoint y: 208, distance: 9.9
click at [852, 208] on div "Notes Appointment 1 Customer 1 New note Public ( Visible to everyone in your te…" at bounding box center [810, 344] width 236 height 353
click at [852, 208] on span "Customer" at bounding box center [850, 205] width 35 height 10
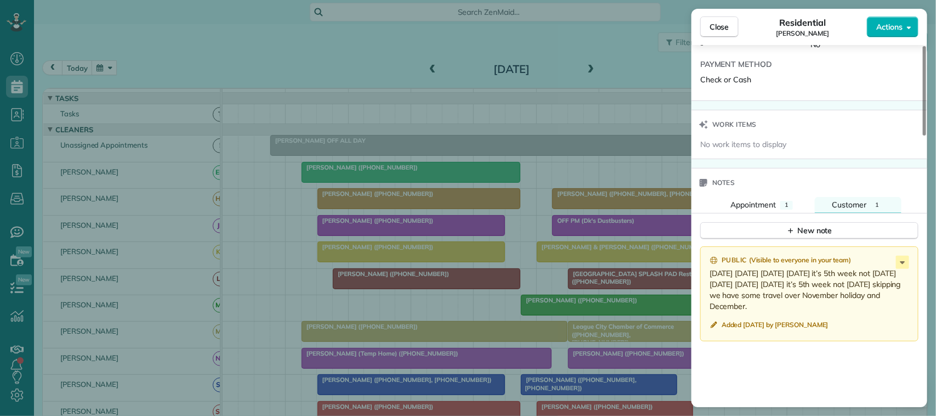
click at [848, 173] on div "Notes" at bounding box center [810, 182] width 236 height 29
click at [728, 33] on button "Close" at bounding box center [720, 26] width 38 height 21
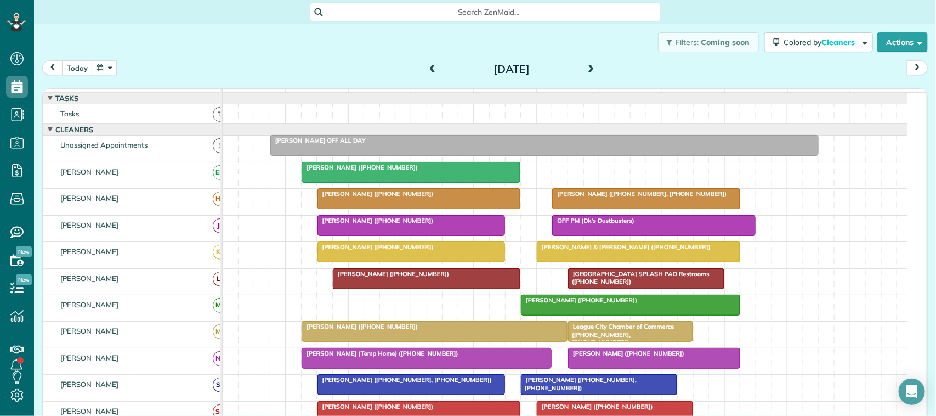
click at [461, 208] on div at bounding box center [419, 199] width 202 height 20
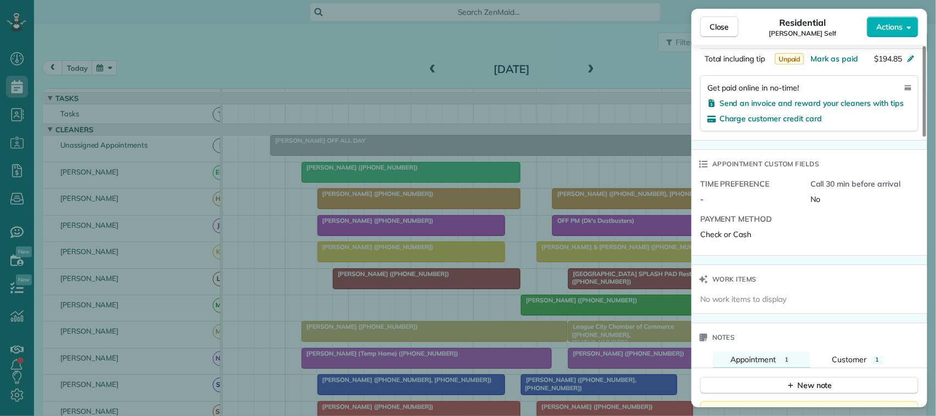
click at [865, 352] on div "Notes" at bounding box center [810, 337] width 236 height 29
click at [865, 363] on span "Customer" at bounding box center [850, 359] width 35 height 10
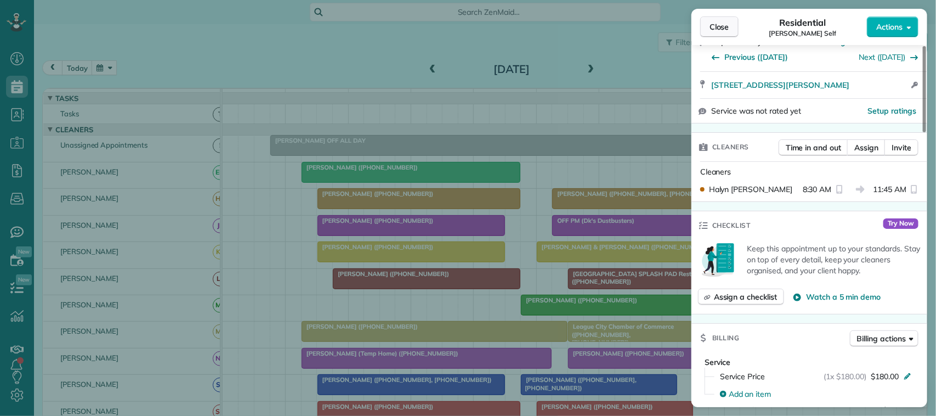
click at [713, 37] on button "Close" at bounding box center [720, 26] width 38 height 21
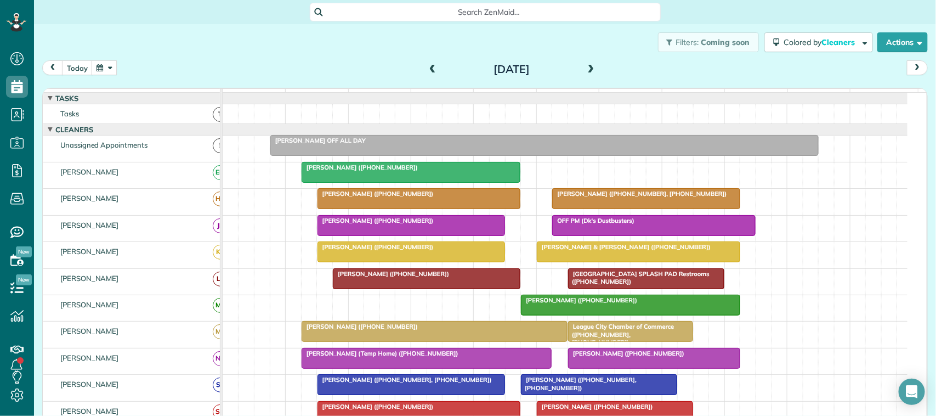
click at [618, 208] on div at bounding box center [646, 199] width 187 height 20
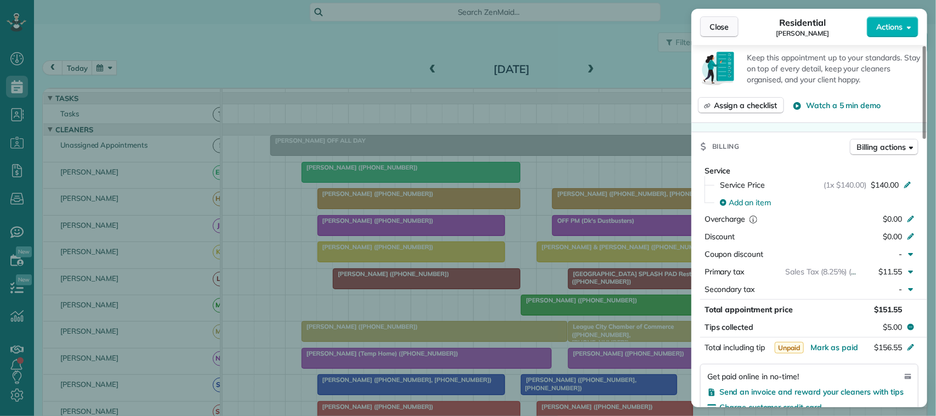
click at [721, 26] on span "Close" at bounding box center [720, 26] width 20 height 11
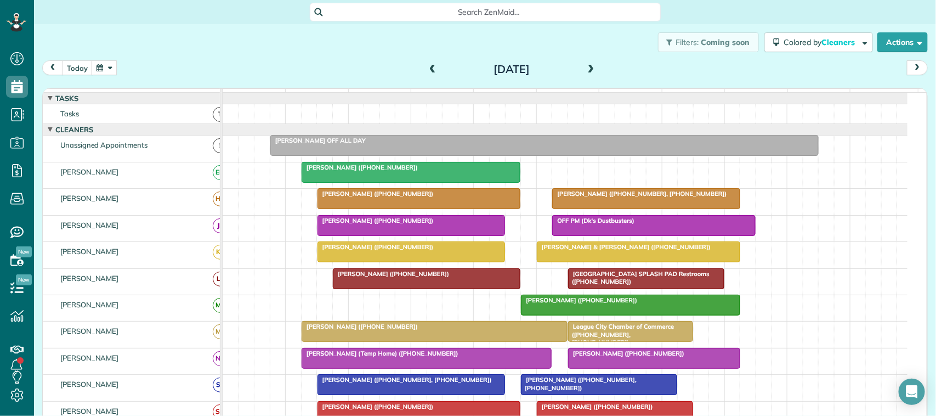
click at [417, 182] on div at bounding box center [411, 172] width 218 height 20
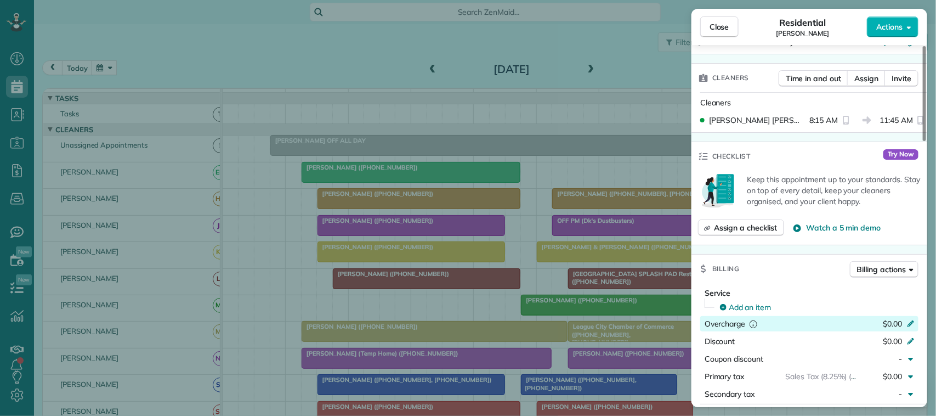
click at [890, 325] on span "$0.00" at bounding box center [892, 324] width 19 height 10
type input "***"
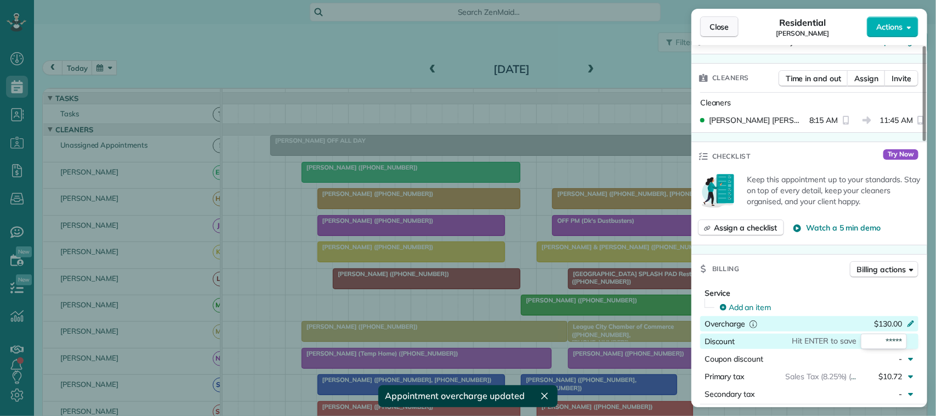
click at [731, 23] on button "Close" at bounding box center [720, 26] width 38 height 21
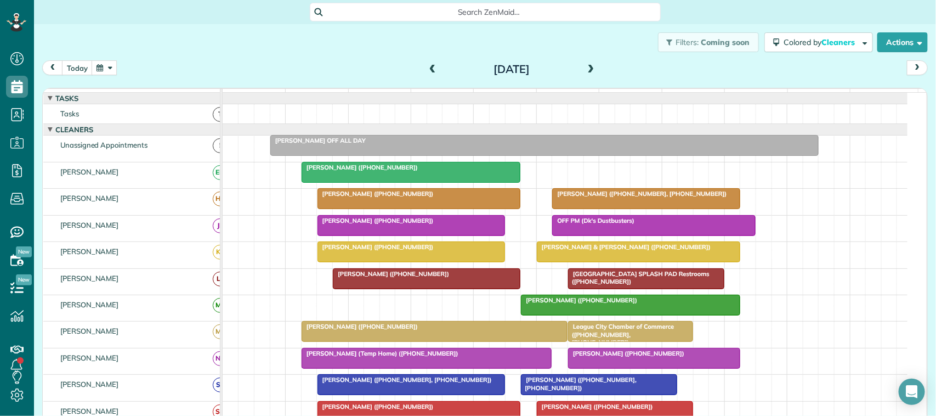
click at [381, 208] on div at bounding box center [419, 199] width 202 height 20
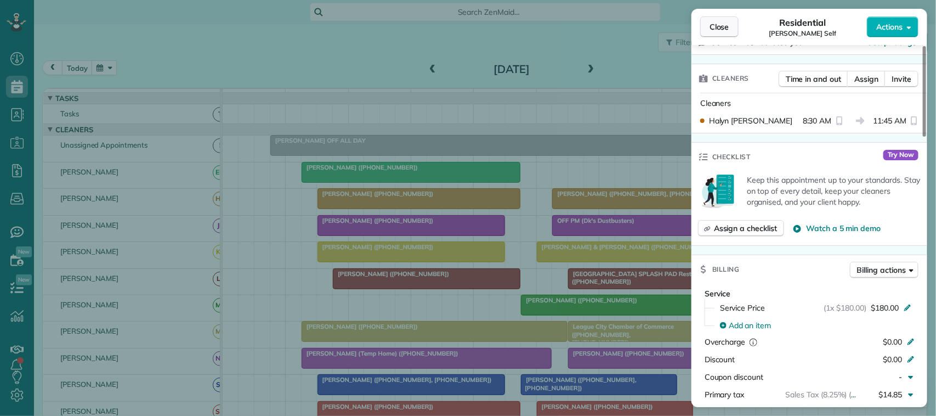
click at [720, 26] on span "Close" at bounding box center [720, 26] width 20 height 11
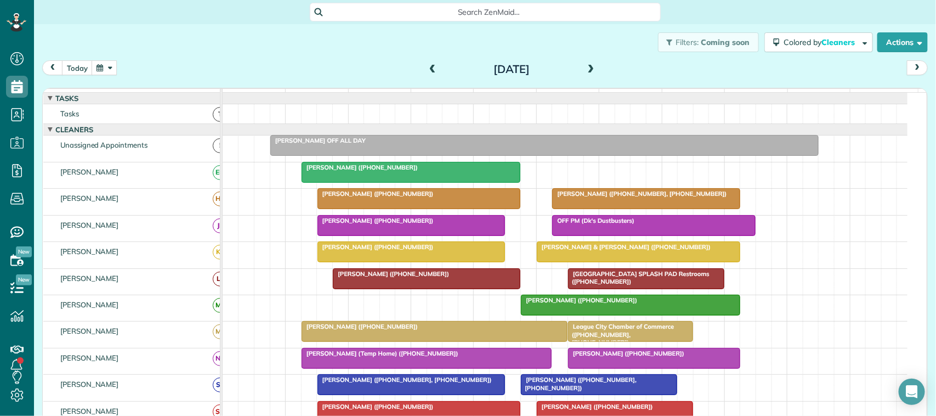
click at [418, 235] on div at bounding box center [411, 226] width 187 height 20
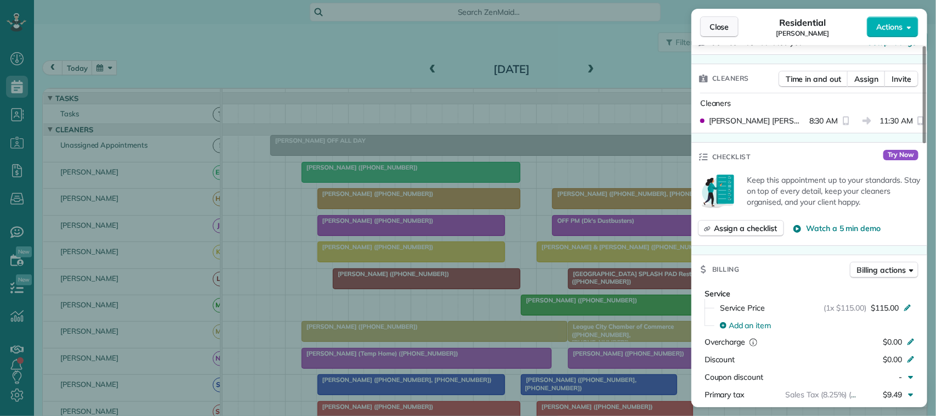
click at [723, 20] on button "Close" at bounding box center [720, 26] width 38 height 21
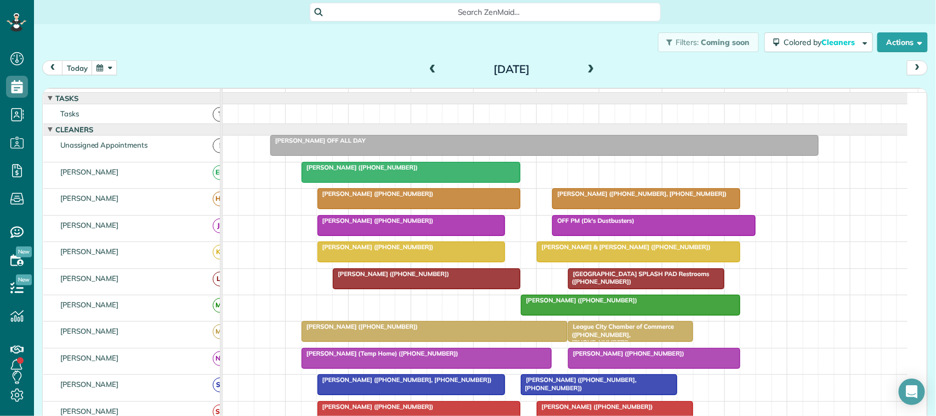
click at [376, 262] on div at bounding box center [411, 252] width 187 height 20
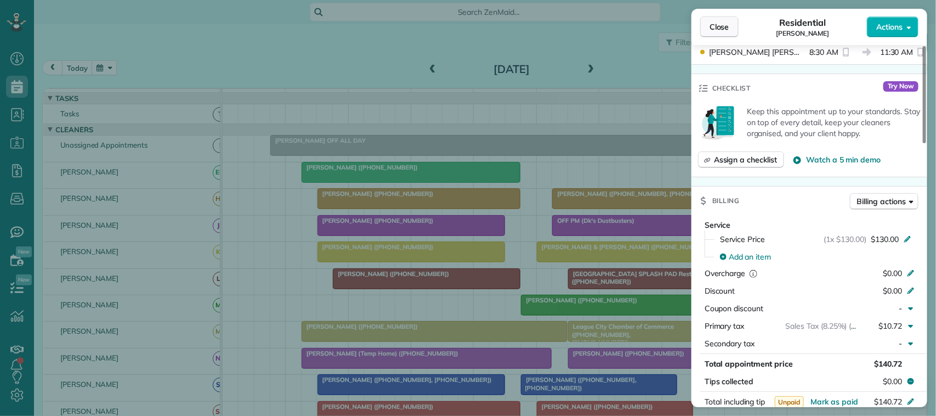
click at [730, 28] on span "Close" at bounding box center [720, 26] width 20 height 11
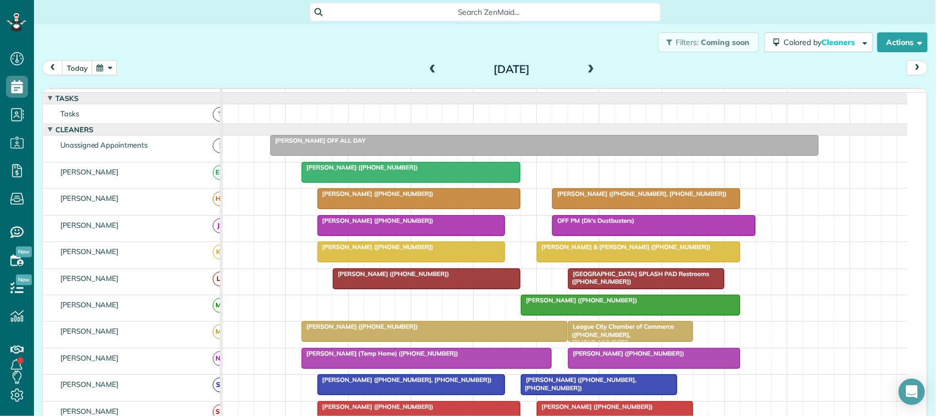
click at [566, 251] on span "Henry & Suzy Domingo (+12818029995)" at bounding box center [624, 247] width 175 height 8
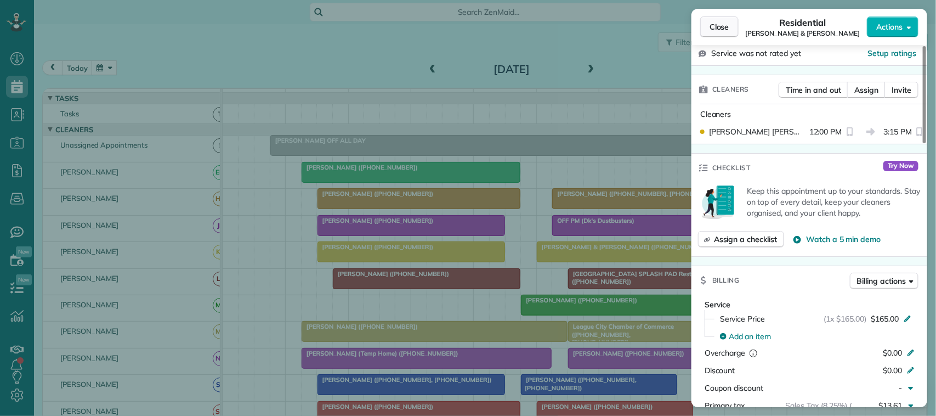
drag, startPoint x: 720, startPoint y: 29, endPoint x: 716, endPoint y: 34, distance: 6.6
click at [720, 29] on span "Close" at bounding box center [720, 26] width 20 height 11
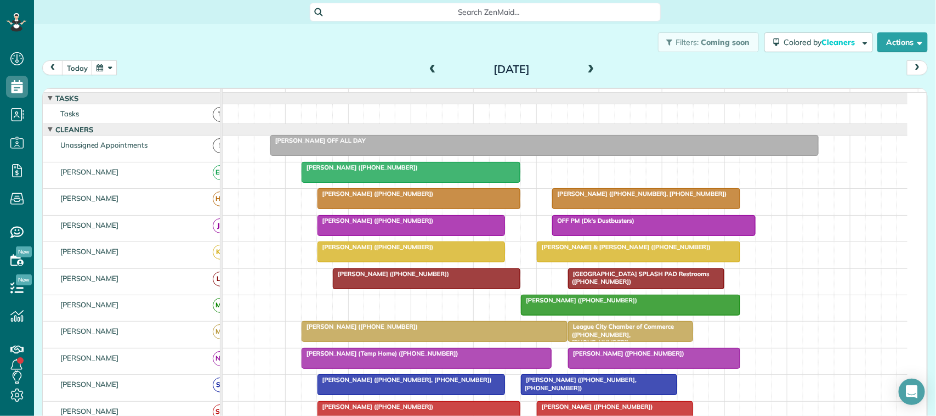
click at [450, 278] on div "Crystal Rutledge (+12816359491)" at bounding box center [426, 274] width 181 height 8
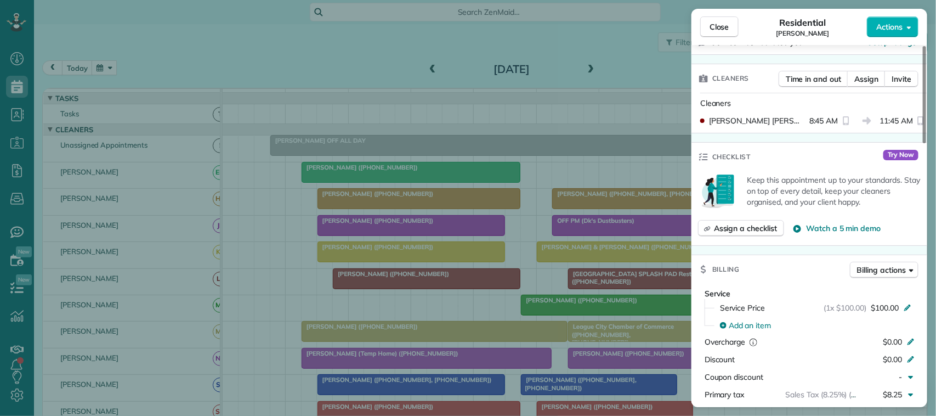
click at [723, 10] on div "Close Residential Crystal Rutledge Actions" at bounding box center [810, 27] width 236 height 36
click at [723, 23] on span "Close" at bounding box center [720, 26] width 20 height 11
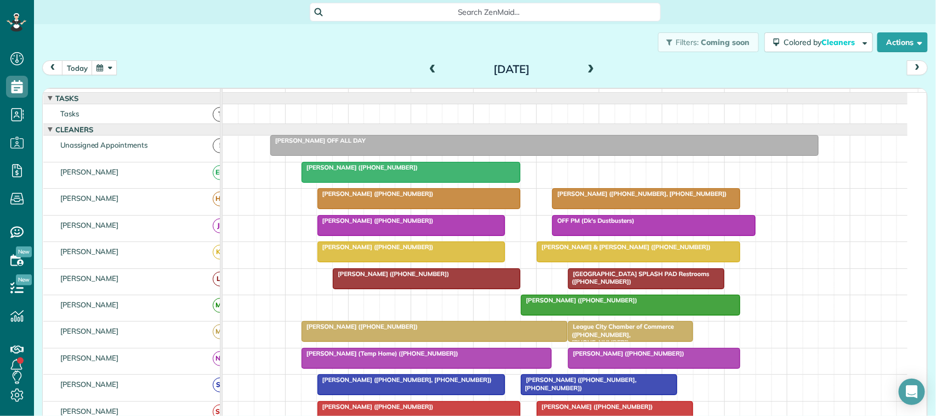
click at [597, 285] on span "Tuscan Lakes SPLASH PAD Restrooms (+18324257525)" at bounding box center [639, 277] width 142 height 15
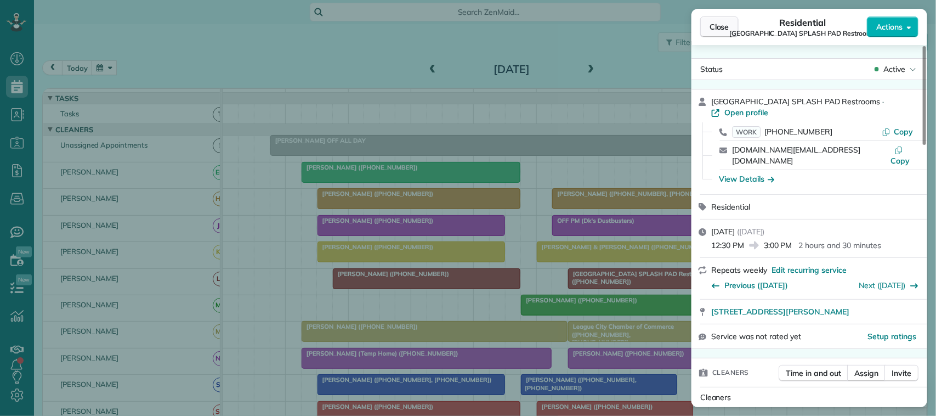
click at [721, 20] on button "Close" at bounding box center [720, 26] width 38 height 21
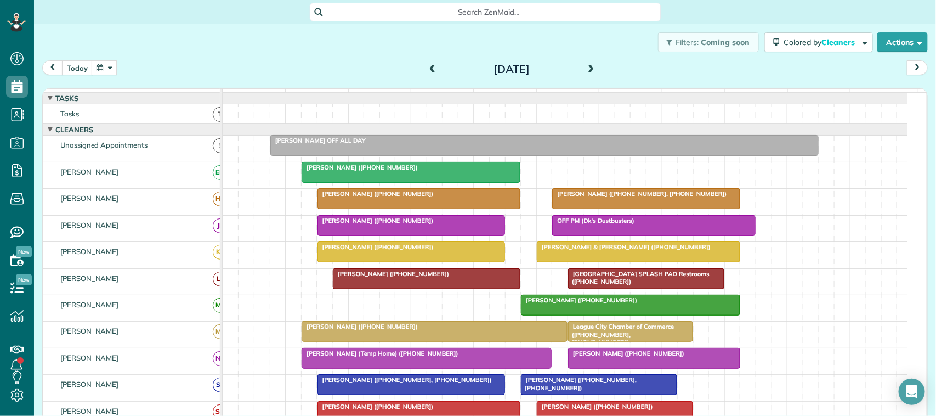
click at [574, 315] on div at bounding box center [631, 305] width 218 height 20
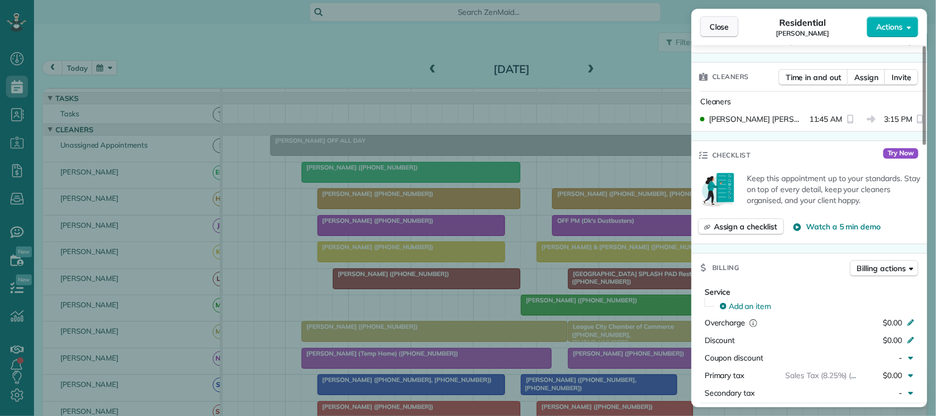
click at [712, 34] on button "Close" at bounding box center [720, 26] width 38 height 21
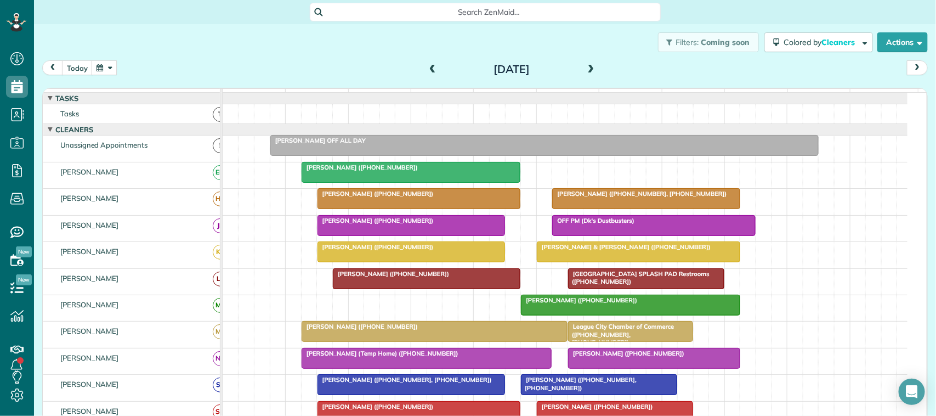
click at [110, 66] on button "button" at bounding box center [104, 67] width 25 height 15
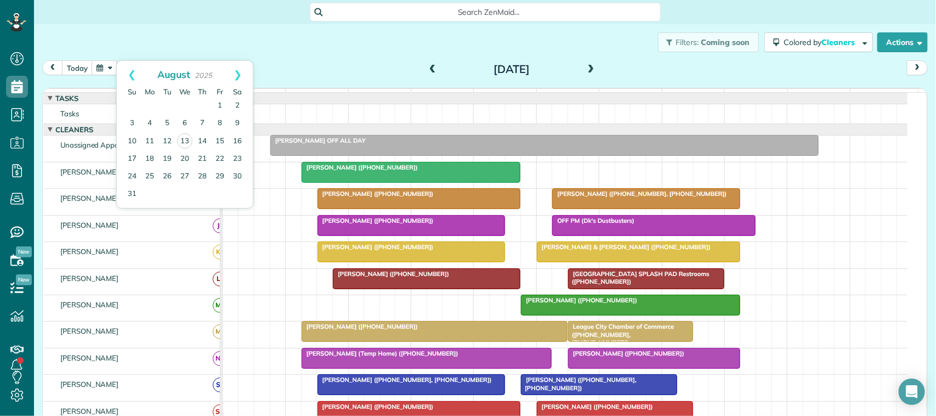
click at [390, 58] on div "Filters: Coming soon Colored by Cleaners Color by Cleaner Color by Team Color b…" at bounding box center [485, 42] width 902 height 36
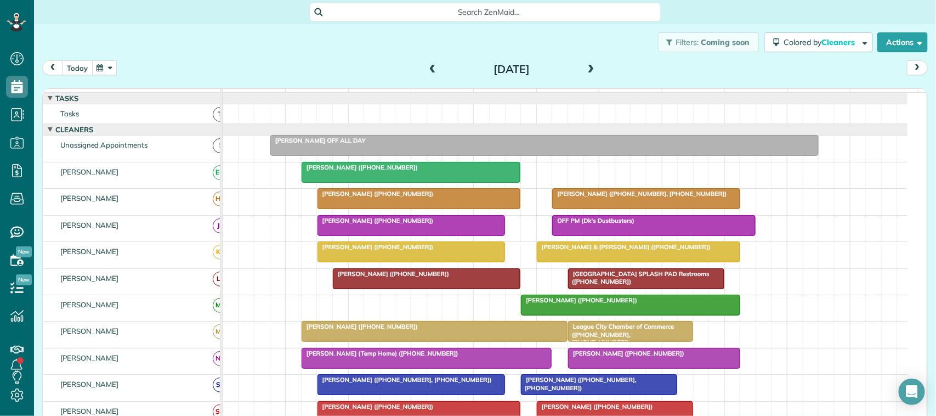
click at [69, 62] on button "today" at bounding box center [77, 67] width 31 height 15
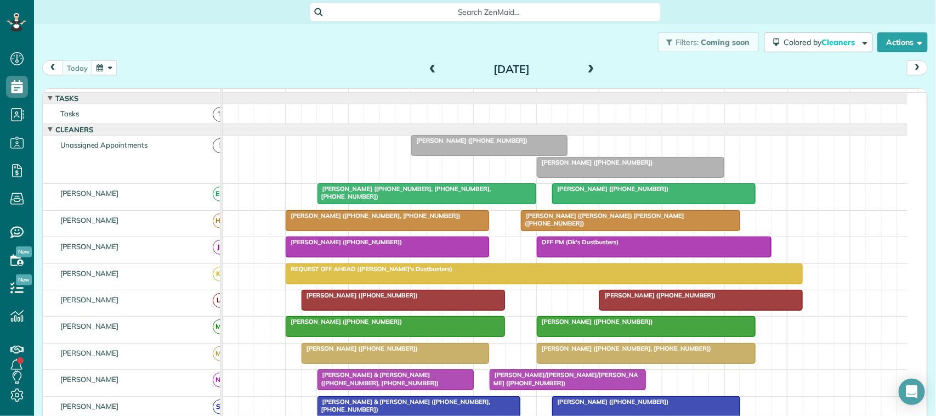
click at [427, 64] on span at bounding box center [433, 69] width 12 height 16
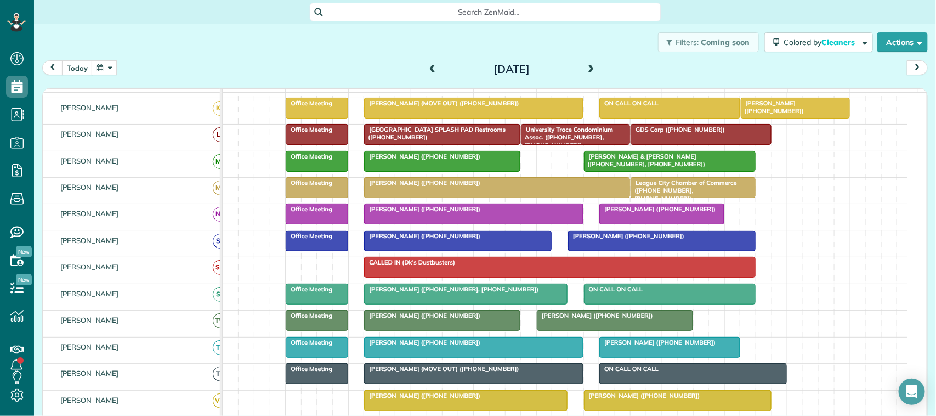
scroll to position [69, 0]
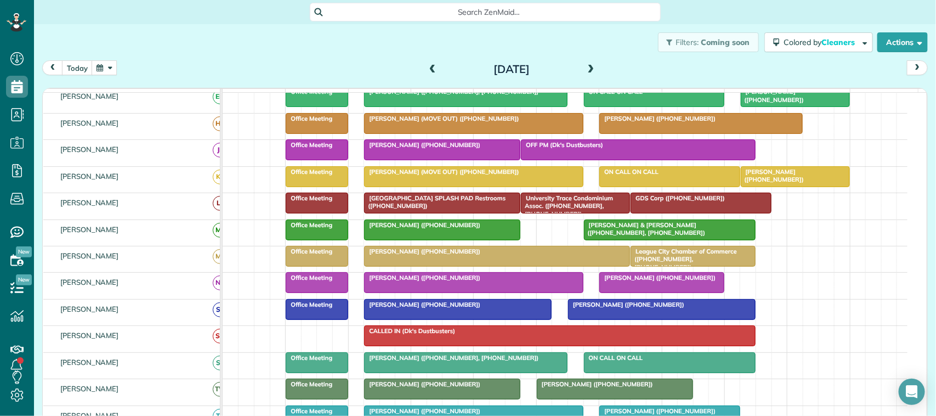
click at [432, 210] on span "Tuscan Lakes SPLASH PAD Restrooms (+18324257525)" at bounding box center [435, 201] width 142 height 15
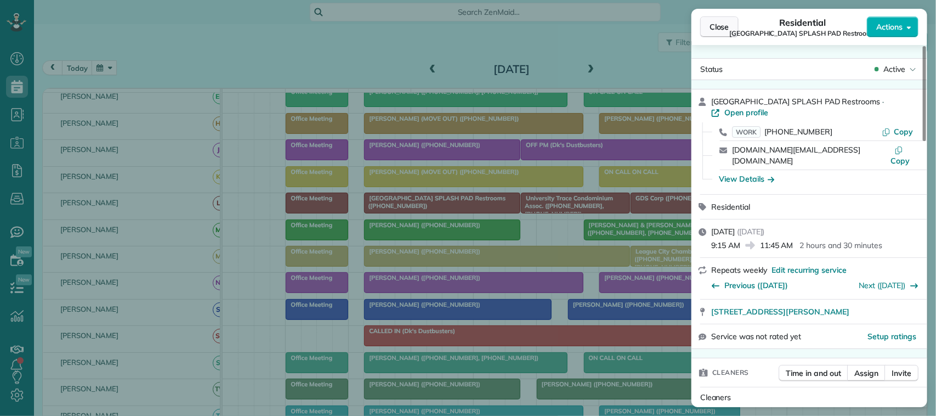
click at [714, 25] on span "Close" at bounding box center [720, 26] width 20 height 11
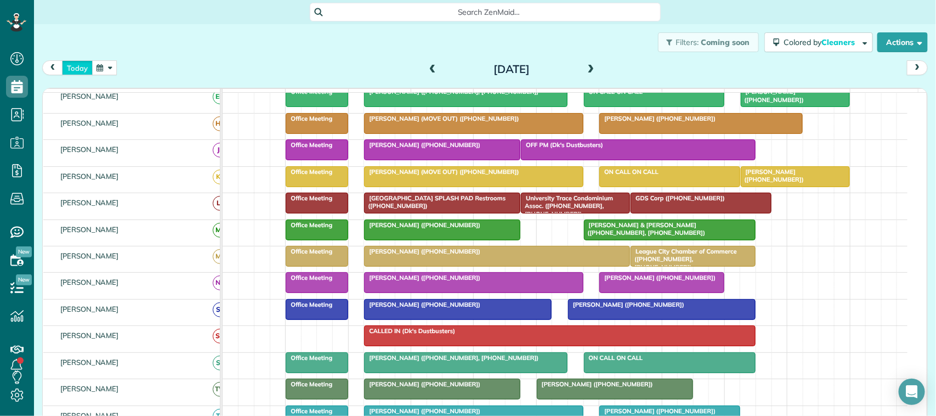
click at [83, 67] on button "today" at bounding box center [77, 67] width 31 height 15
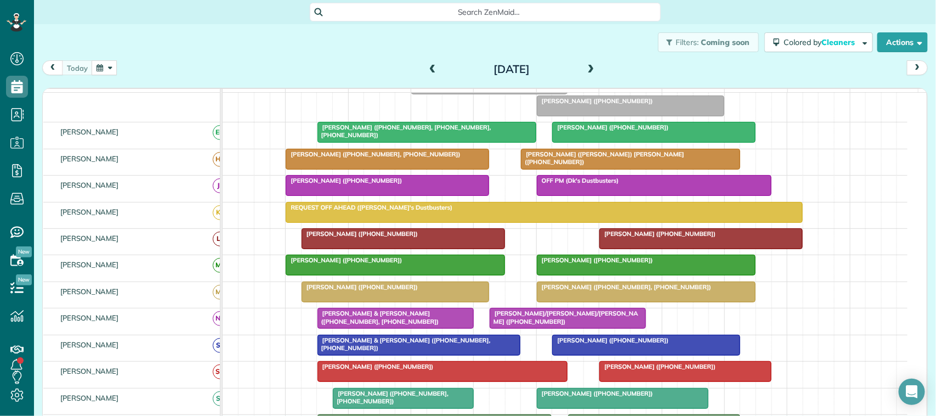
scroll to position [91, 0]
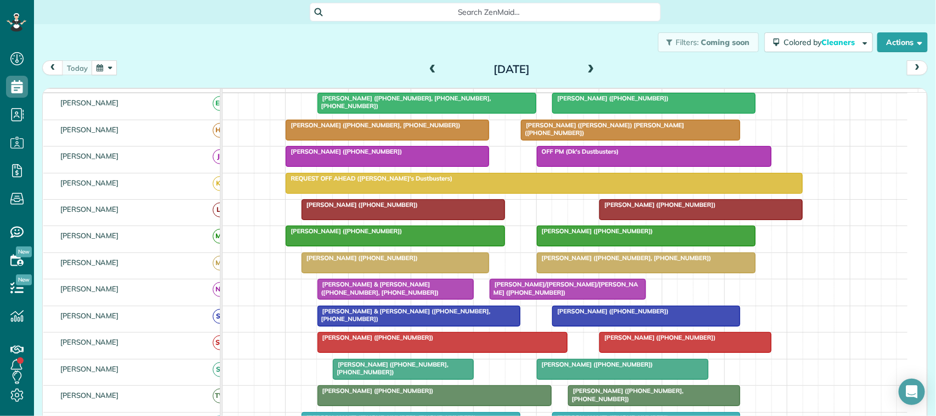
click at [195, 69] on div "today Wednesday Aug 13, 2025" at bounding box center [485, 70] width 886 height 20
click at [165, 66] on div "today Wednesday Aug 13, 2025" at bounding box center [485, 70] width 886 height 20
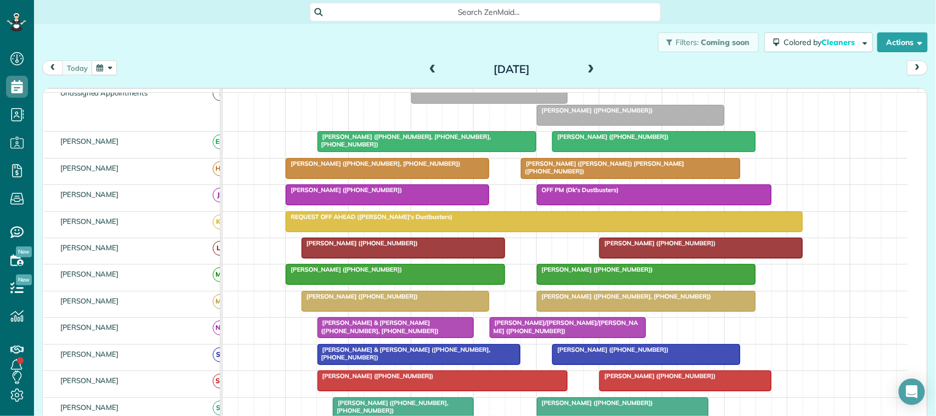
scroll to position [22, 0]
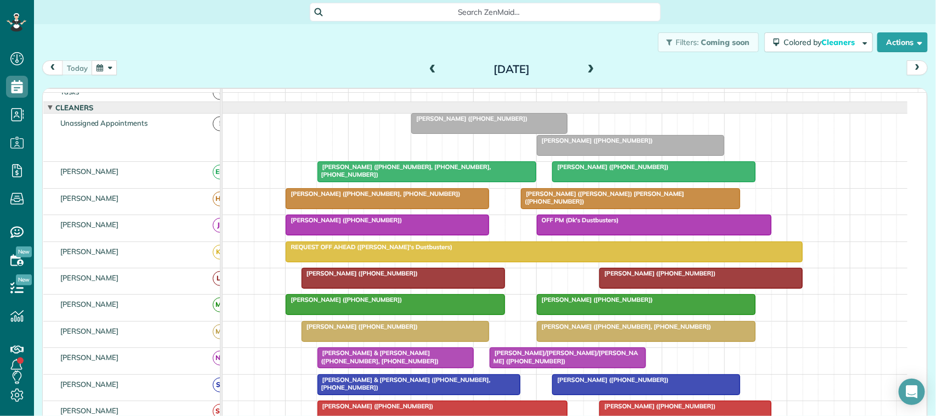
click at [239, 75] on div "today Wednesday Aug 13, 2025" at bounding box center [485, 70] width 886 height 20
click at [337, 58] on div "Filters: Coming soon Colored by Cleaners Color by Cleaner Color by Team Color b…" at bounding box center [485, 42] width 902 height 36
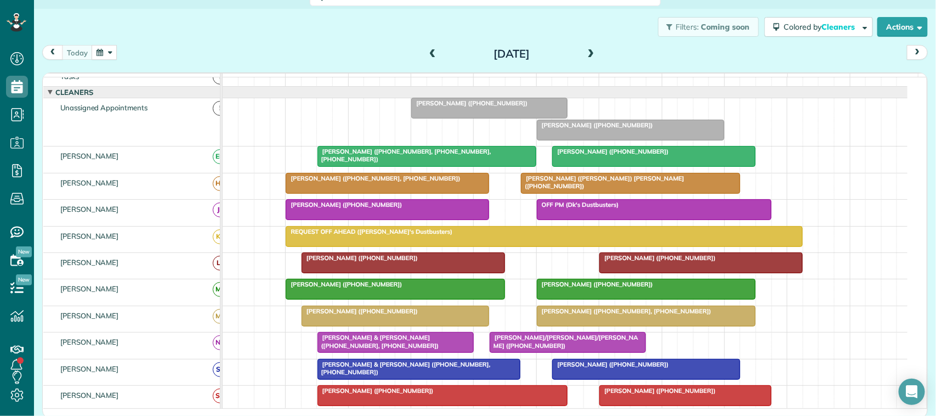
scroll to position [18, 0]
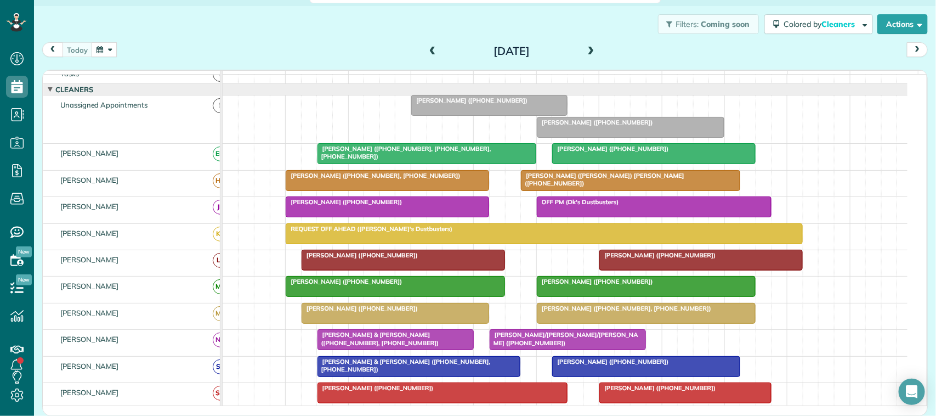
click at [259, 69] on div "today Wednesday Aug 13, 2025 function(groupId) { return _("Cleaners"); } 7am 8a…" at bounding box center [485, 210] width 886 height 337
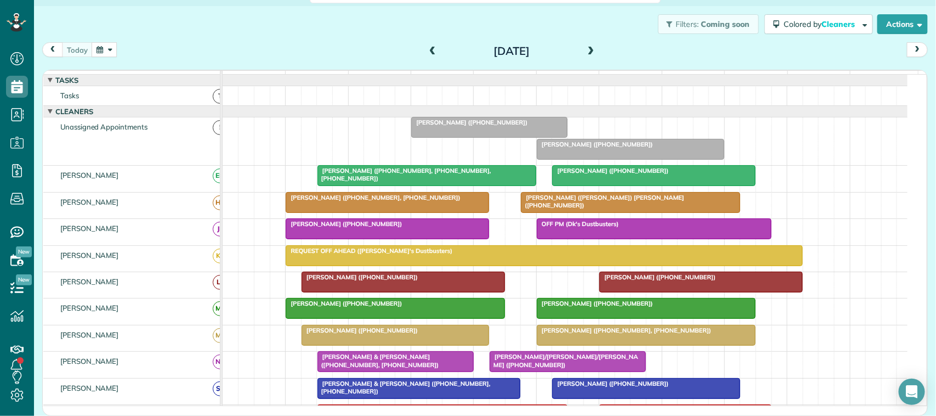
scroll to position [0, 0]
